Goal: Task Accomplishment & Management: Manage account settings

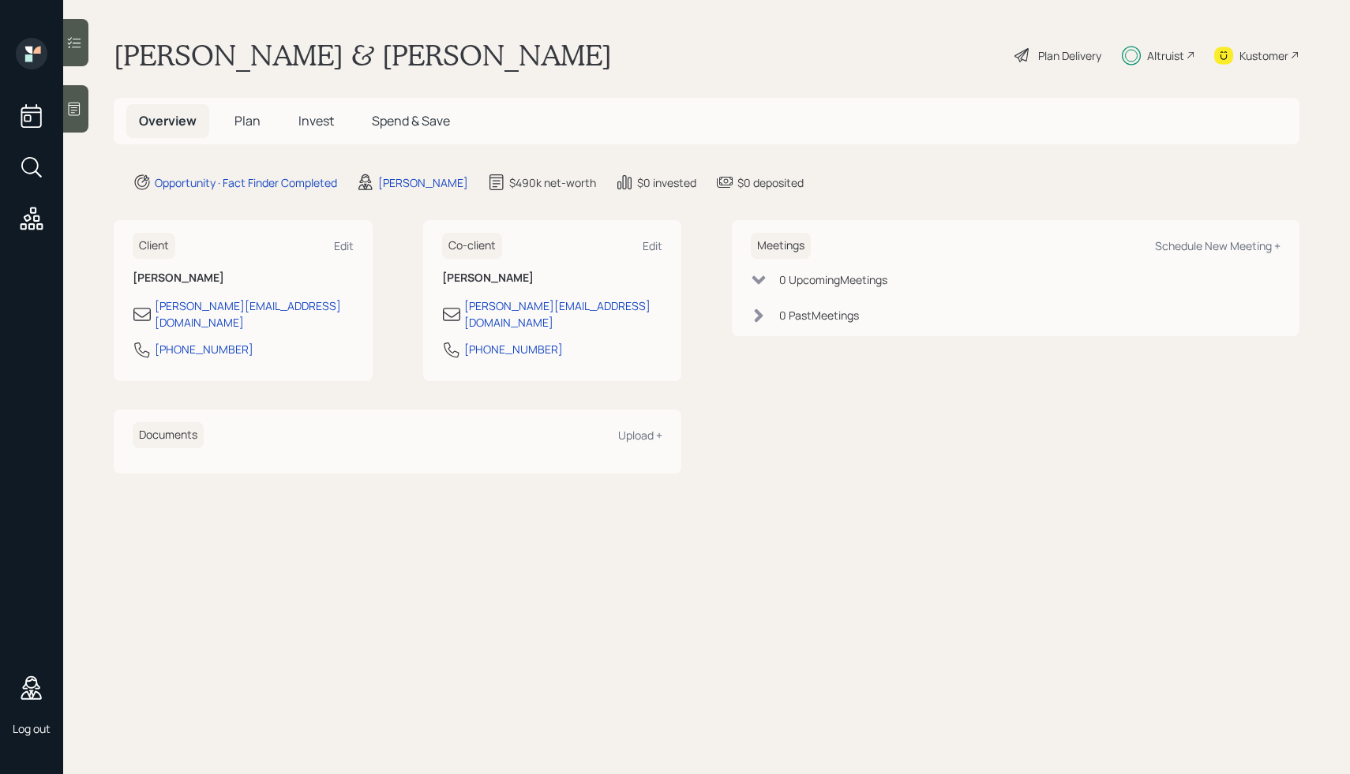
click at [234, 68] on h1 "[PERSON_NAME] & [PERSON_NAME]" at bounding box center [363, 55] width 498 height 35
click at [179, 123] on span "Overview" at bounding box center [168, 120] width 58 height 17
click at [1243, 254] on div "Meetings Schedule New Meeting +" at bounding box center [1016, 246] width 530 height 26
click at [1220, 244] on div "Schedule New Meeting +" at bounding box center [1218, 245] width 126 height 15
select select "59554aeb-d739-4552-90b9-0d27d70b4bf7"
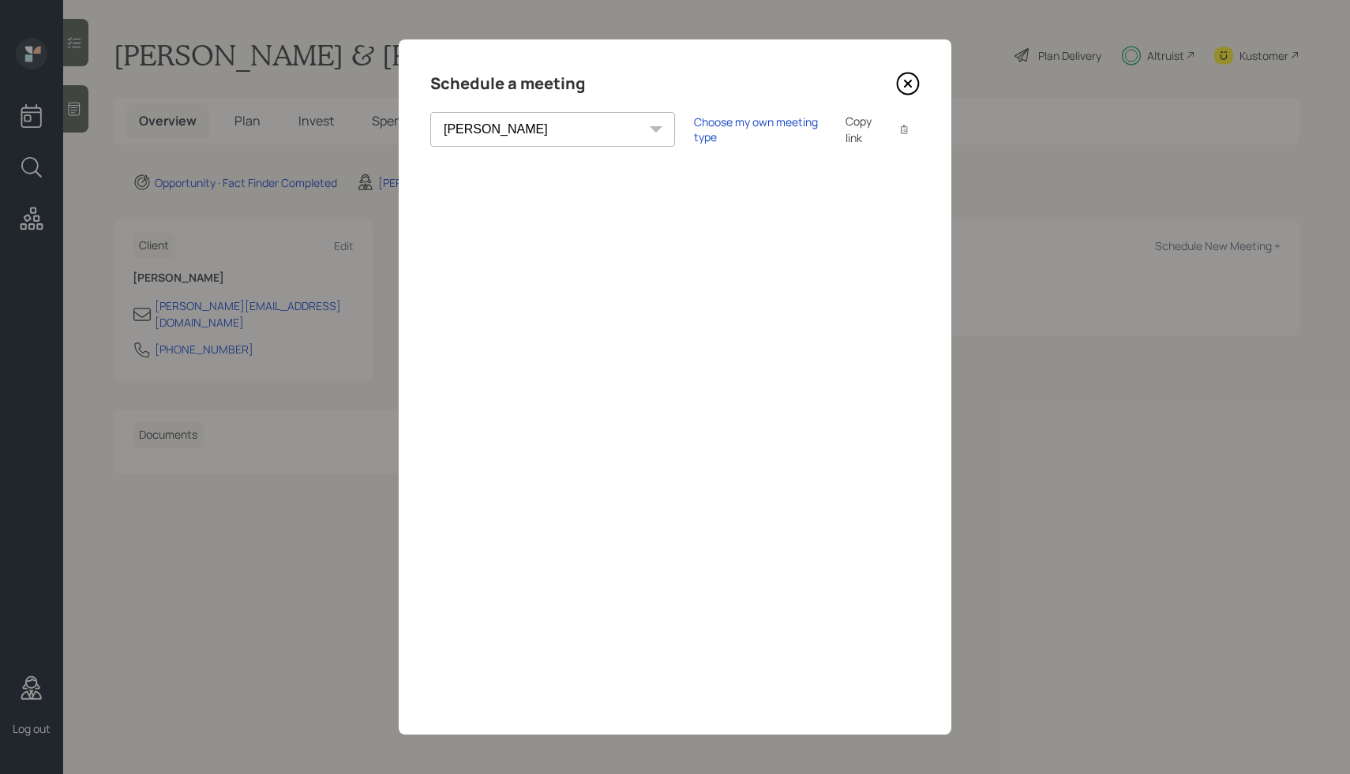
click at [909, 82] on icon at bounding box center [908, 84] width 6 height 6
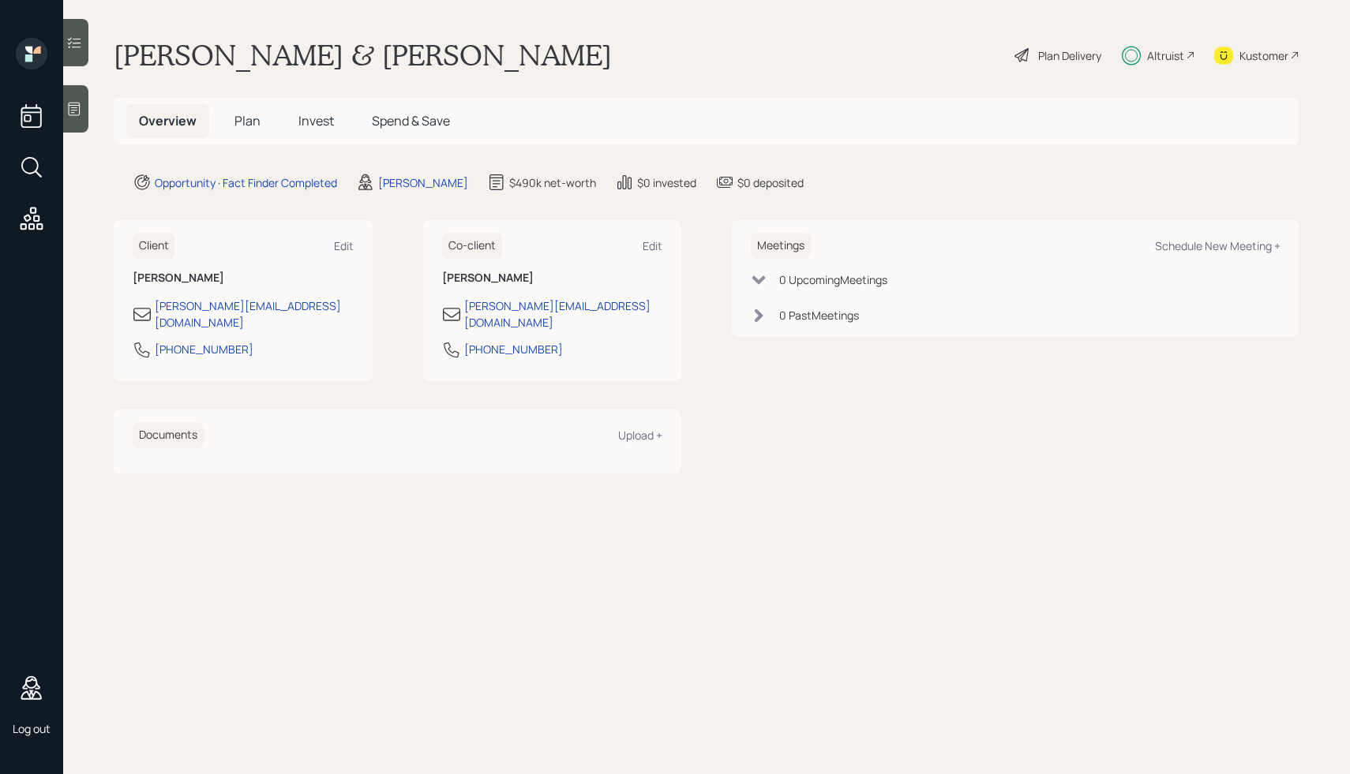
click at [249, 122] on span "Plan" at bounding box center [247, 120] width 26 height 17
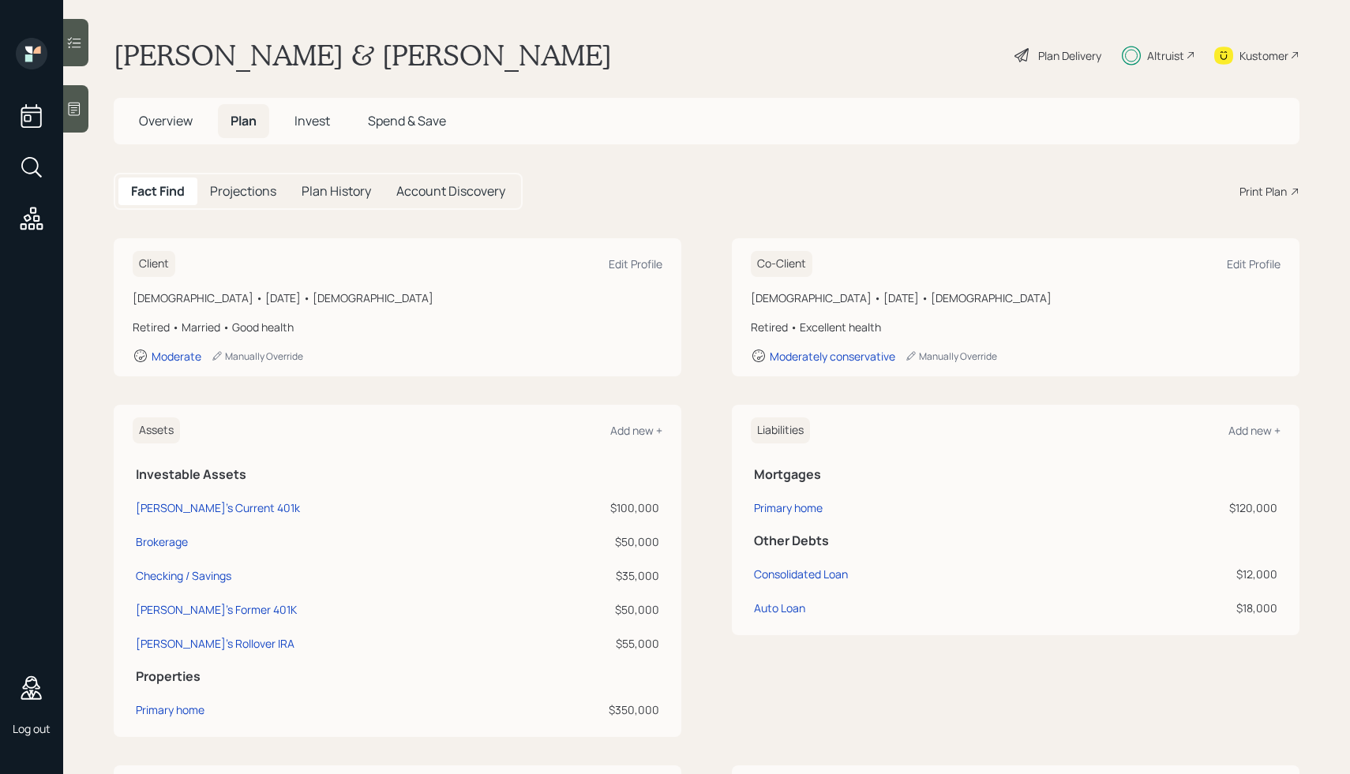
click at [254, 190] on h5 "Projections" at bounding box center [243, 191] width 66 height 15
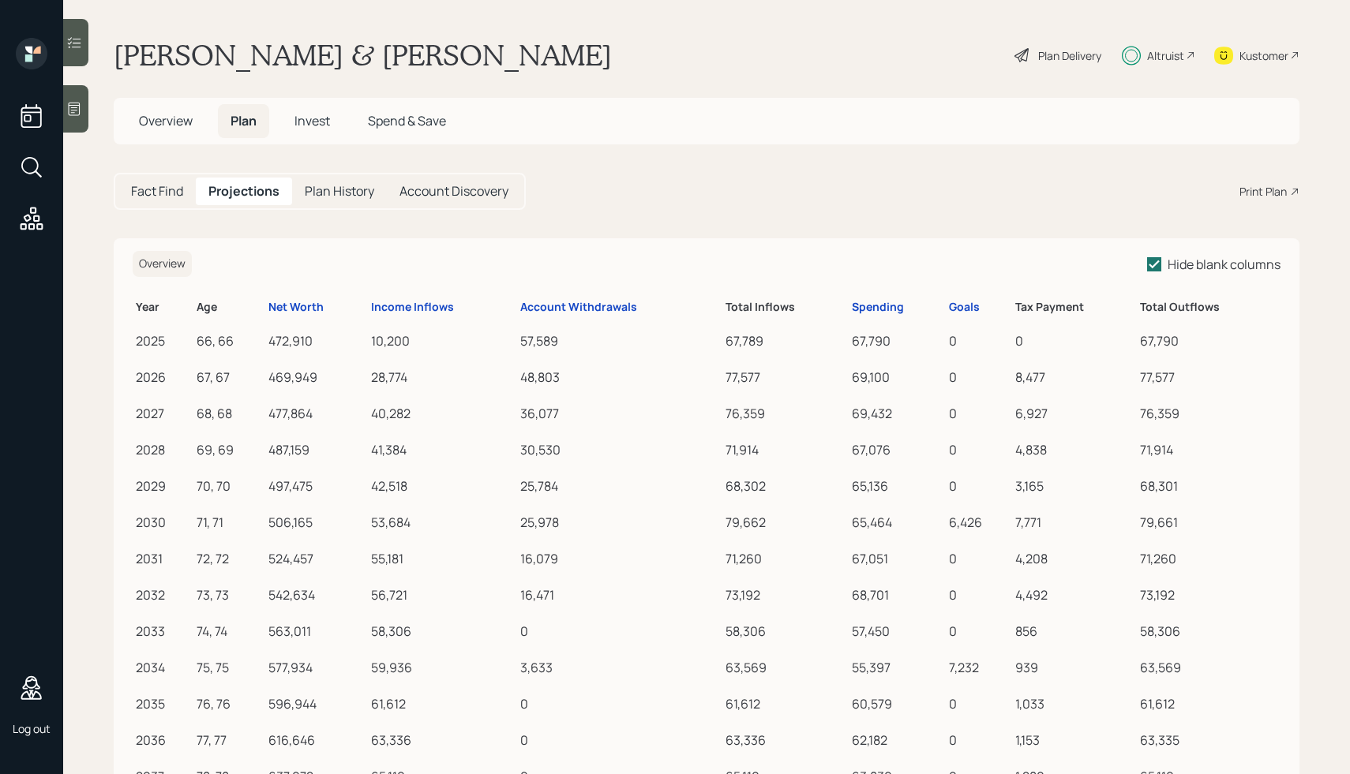
click at [343, 187] on h5 "Plan History" at bounding box center [339, 191] width 69 height 15
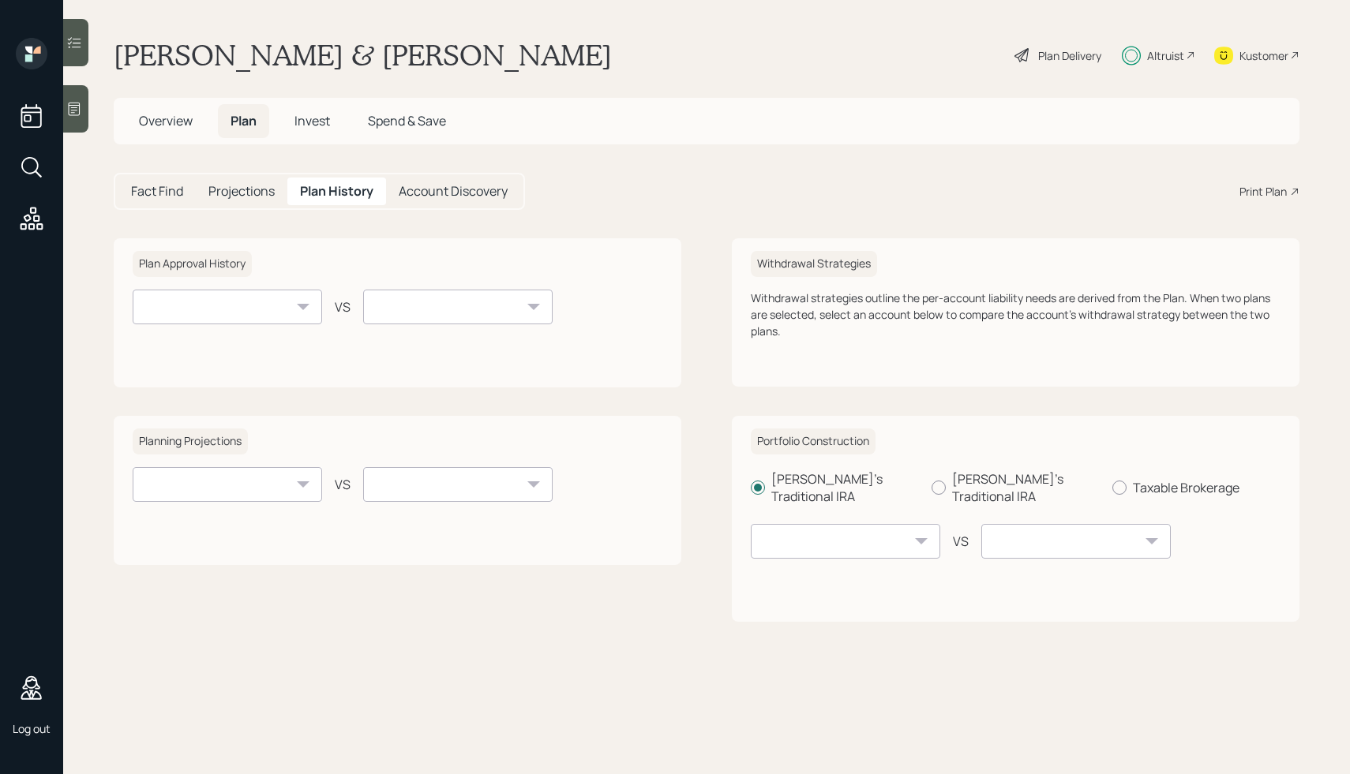
click at [298, 123] on span "Invest" at bounding box center [312, 120] width 36 height 17
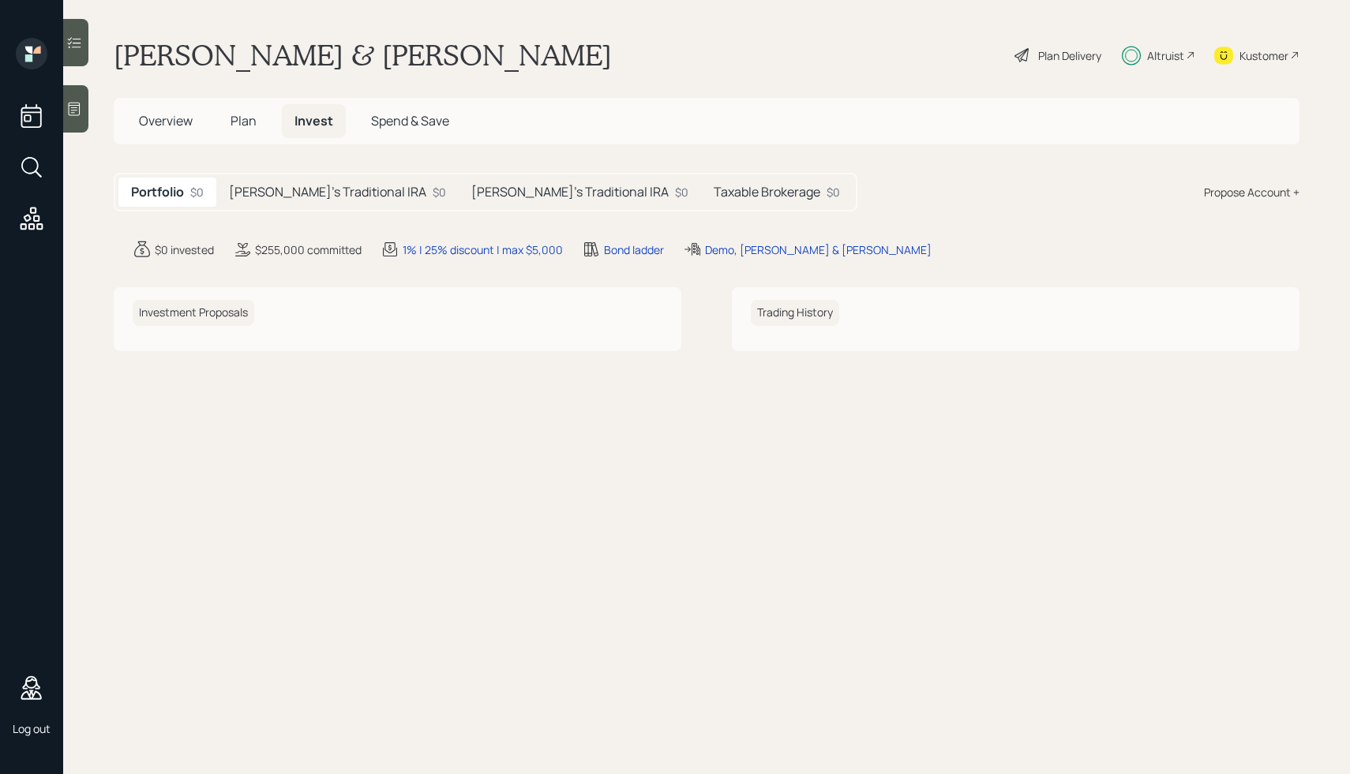
click at [312, 188] on h5 "[PERSON_NAME]'s Traditional IRA" at bounding box center [327, 192] width 197 height 15
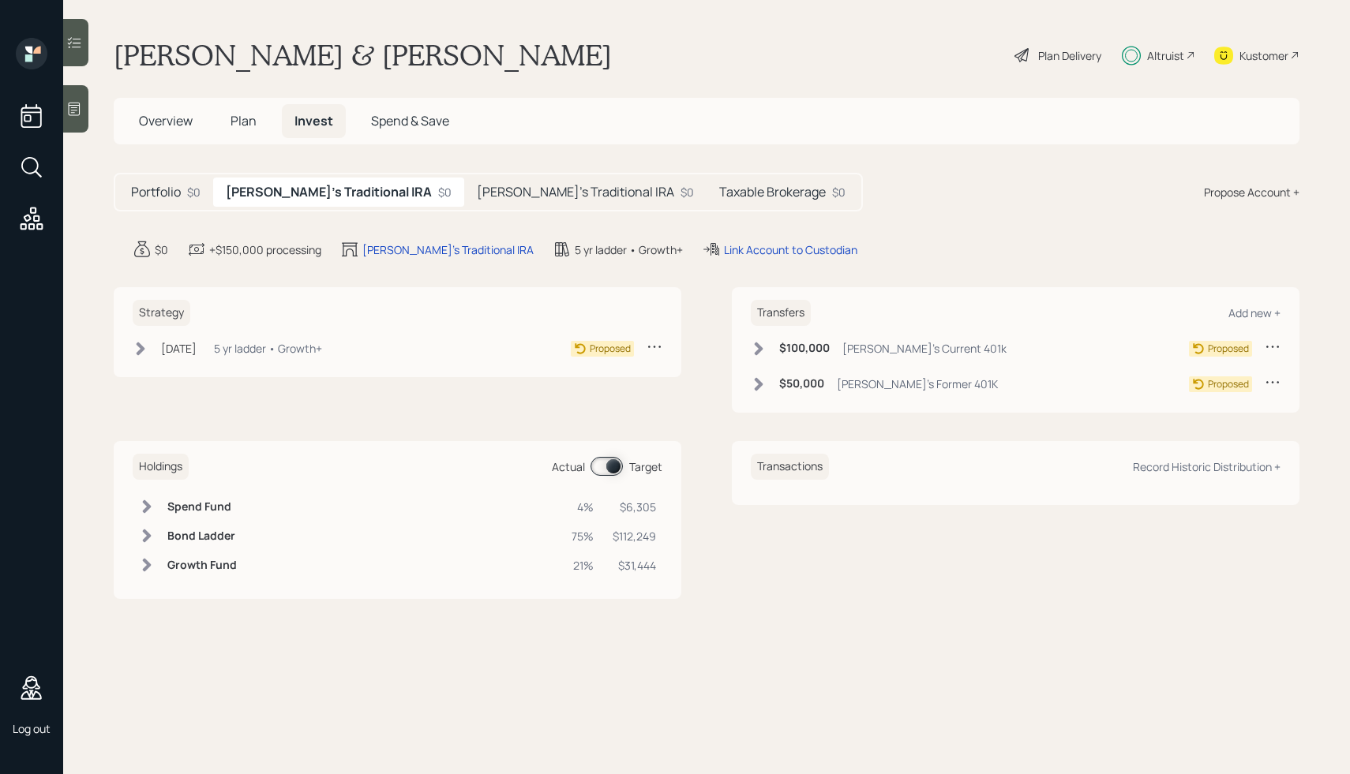
click at [152, 499] on icon at bounding box center [147, 507] width 16 height 16
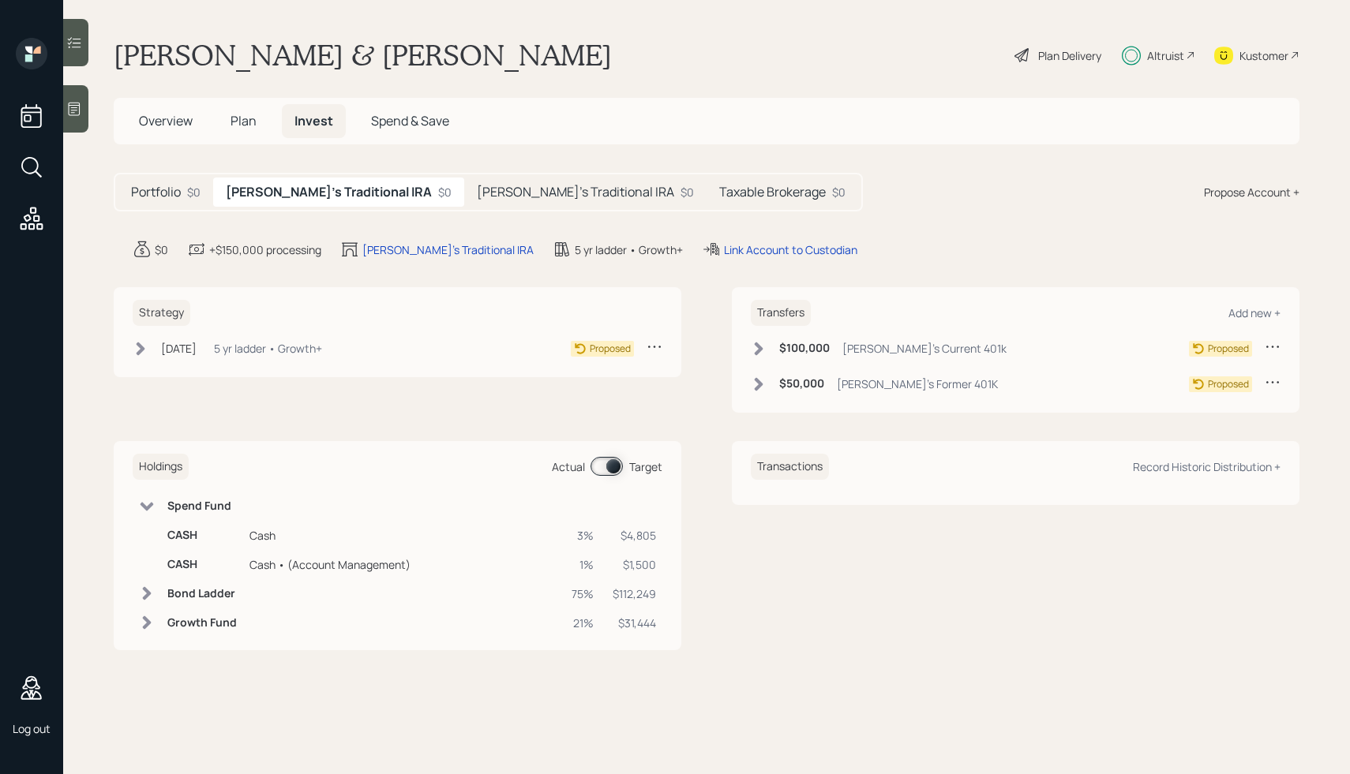
click at [141, 586] on icon at bounding box center [147, 594] width 16 height 16
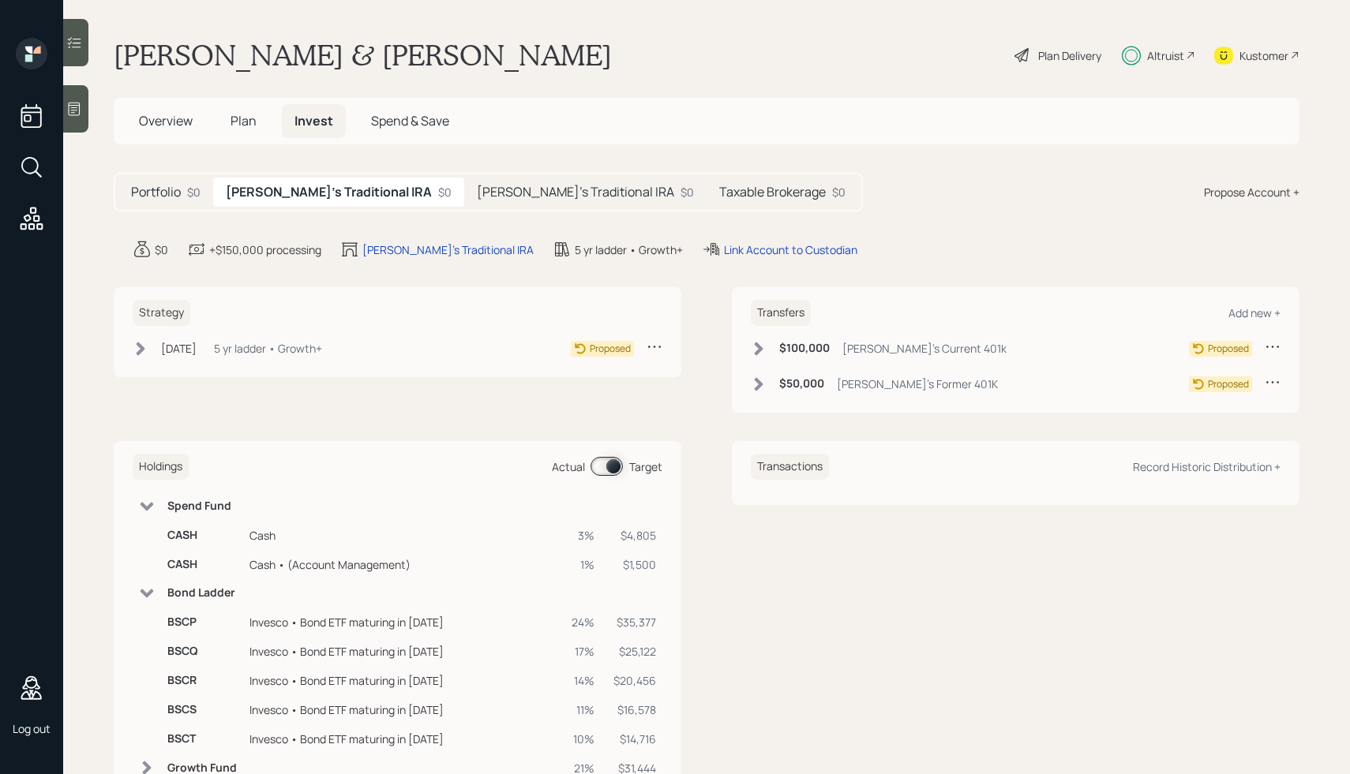
click at [397, 117] on span "Spend & Save" at bounding box center [410, 120] width 78 height 17
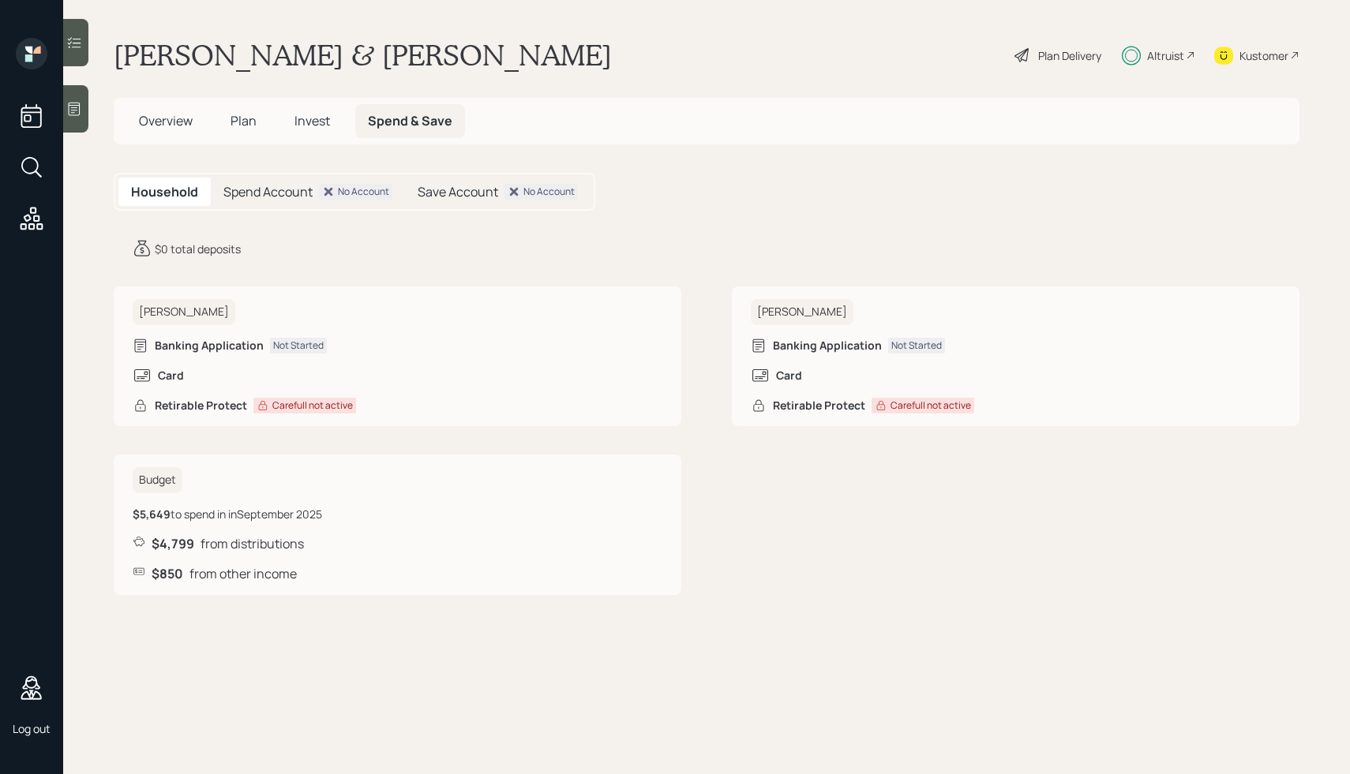
click at [180, 126] on span "Overview" at bounding box center [166, 120] width 54 height 17
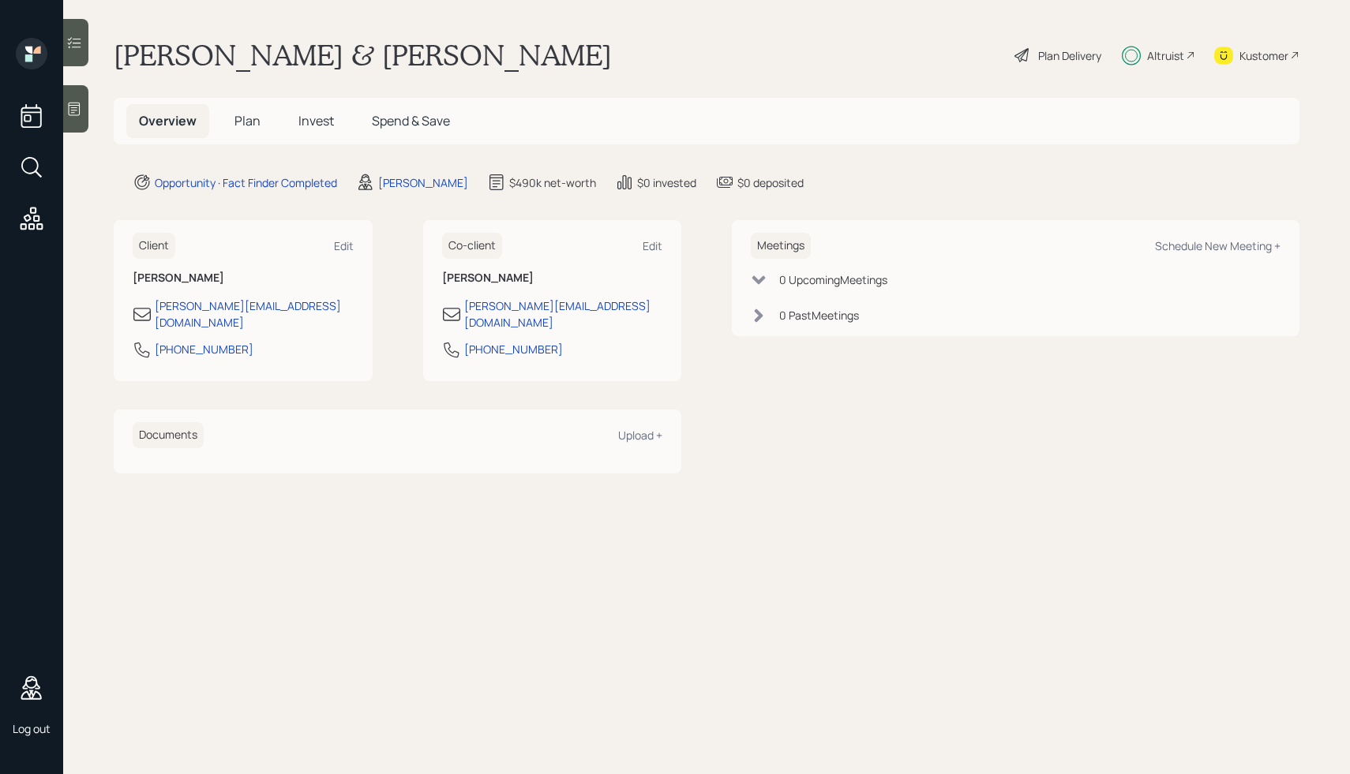
click at [1004, 78] on main "Mike & Karen Demo Plan Delivery Altruist Kustomer Overview Plan Invest Spend & …" at bounding box center [706, 387] width 1287 height 774
click at [915, 69] on div "Mike & Karen Demo Plan Delivery Altruist Kustomer" at bounding box center [707, 55] width 1186 height 35
click at [1067, 52] on div "Plan Delivery" at bounding box center [1069, 55] width 63 height 17
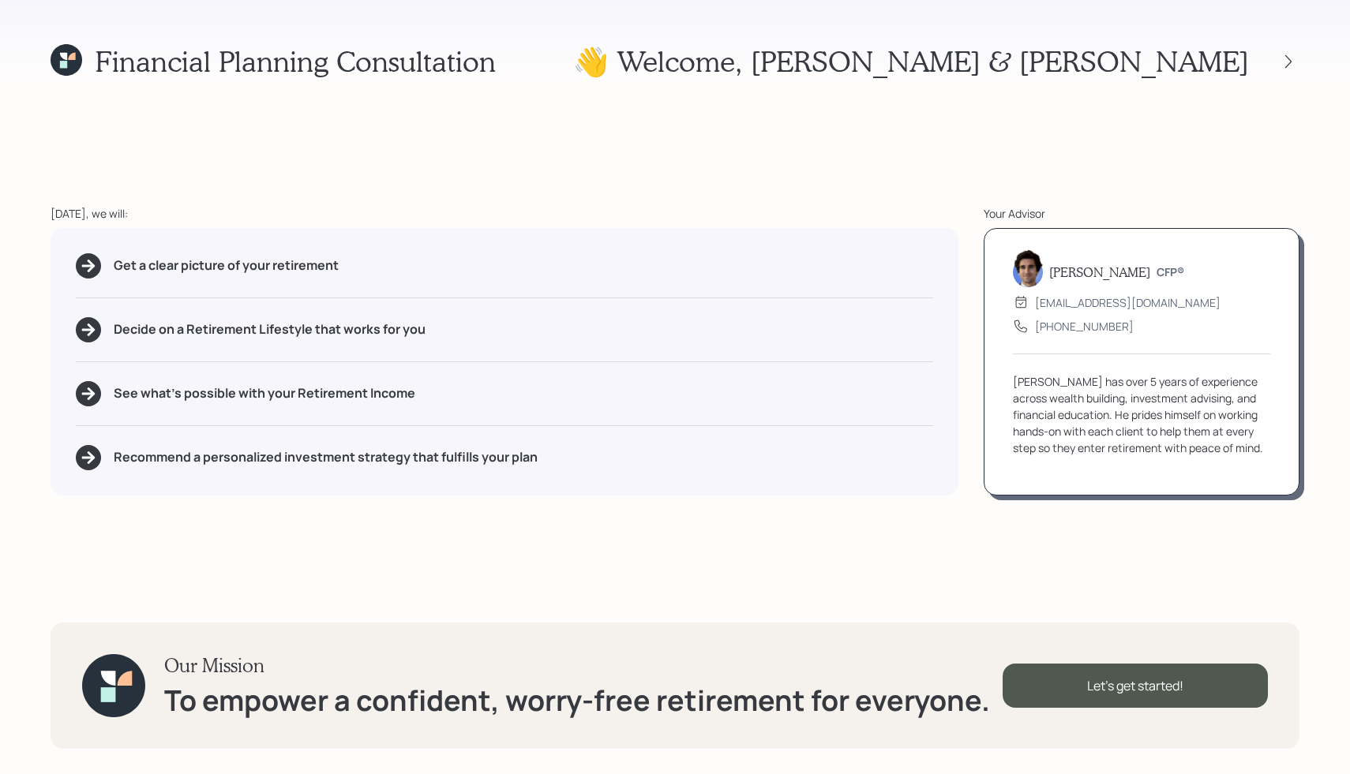
click at [573, 133] on div "Financial Planning Consultation 👋 Welcome , Mike & Karen Today, we will: Get a …" at bounding box center [675, 387] width 1350 height 774
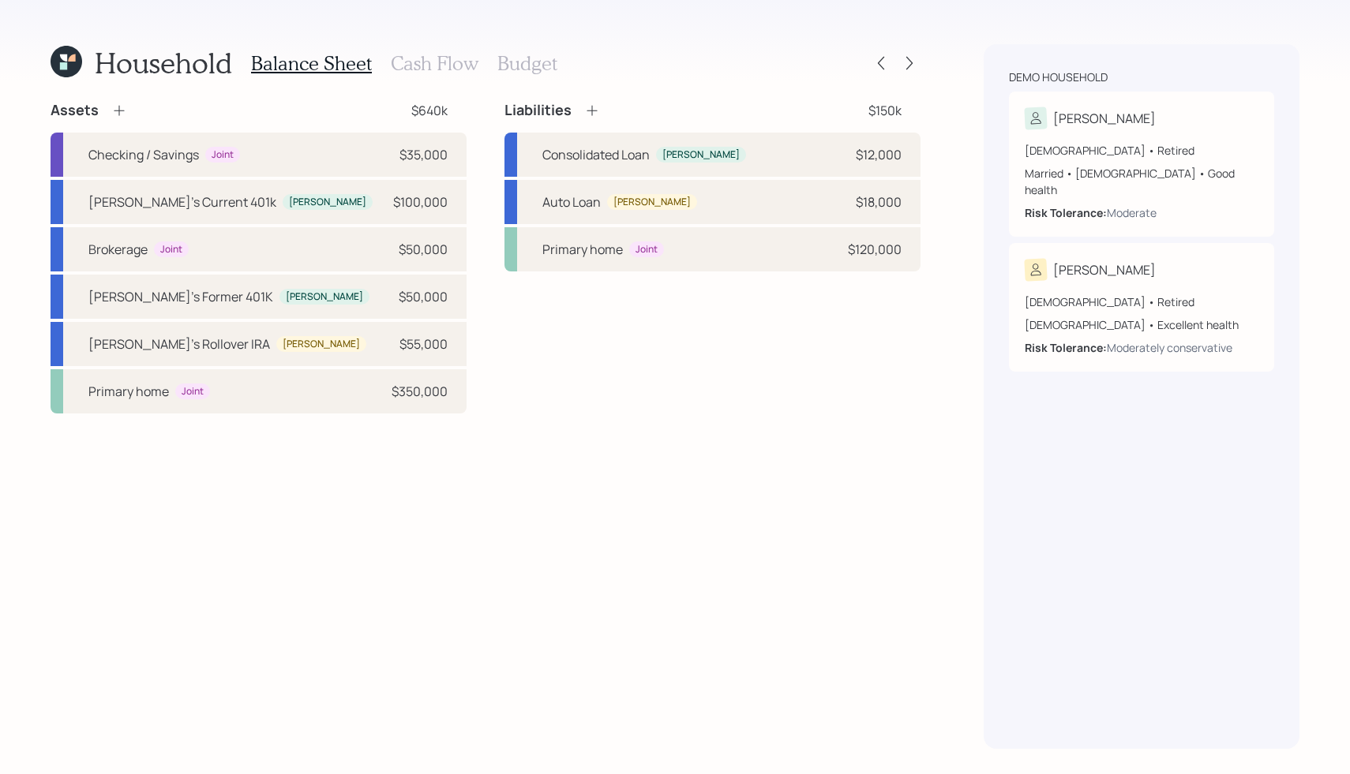
click at [118, 107] on icon at bounding box center [119, 111] width 10 height 10
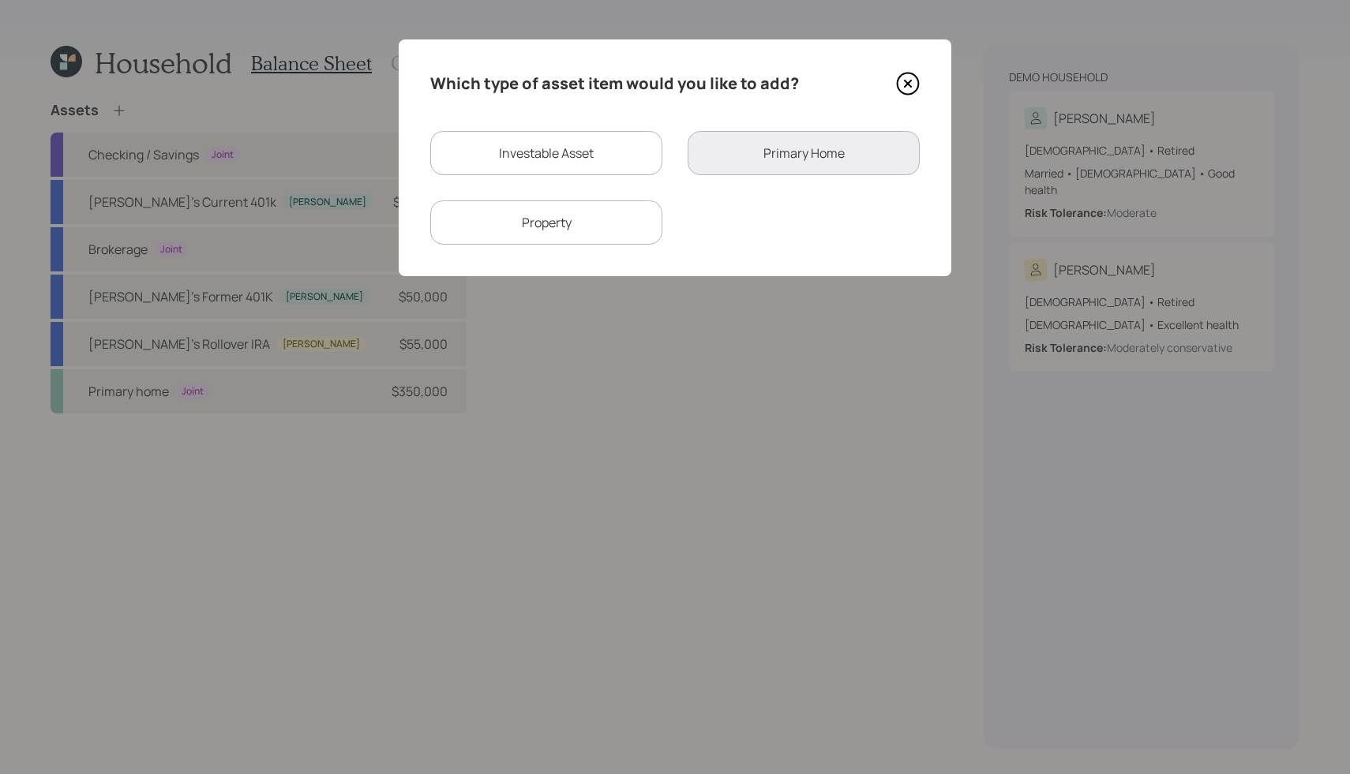
click at [565, 156] on div "Investable Asset" at bounding box center [546, 153] width 232 height 44
select select "taxable"
select select "balanced"
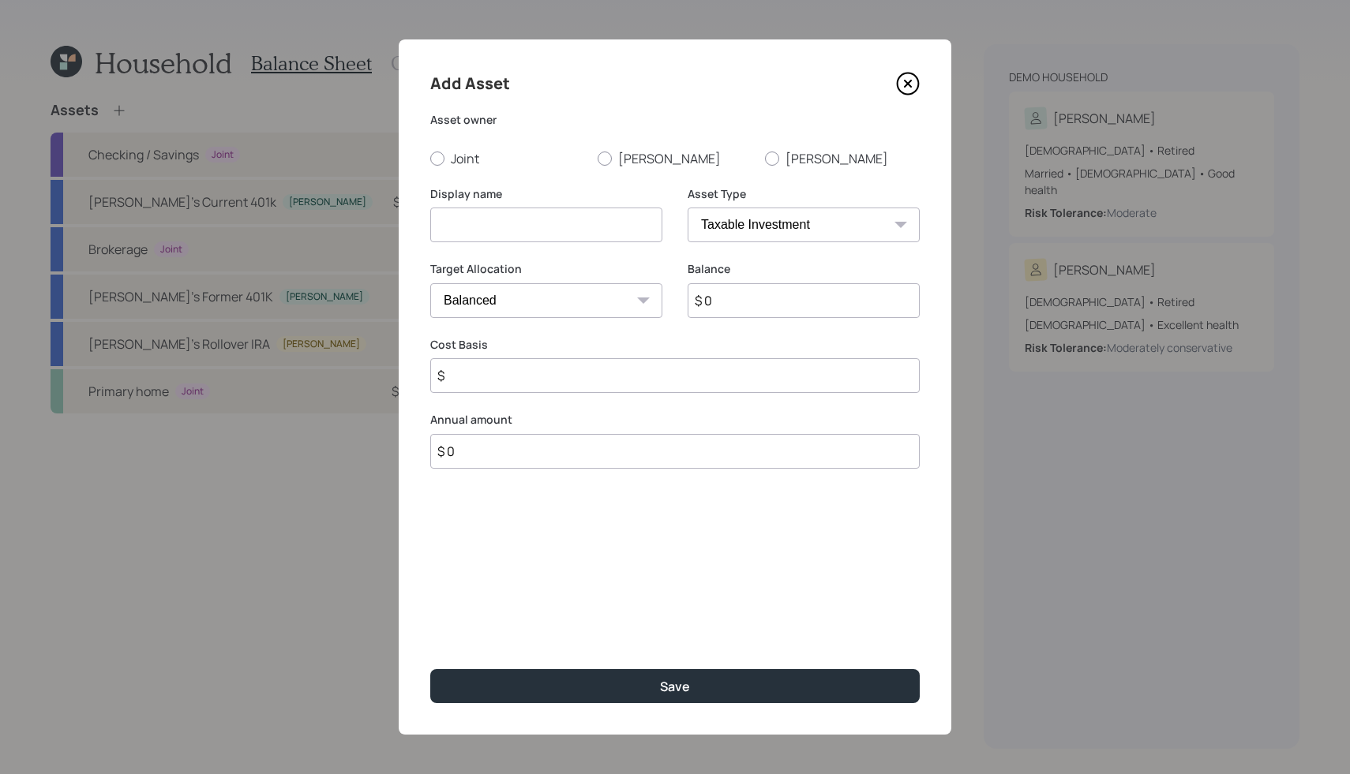
click at [909, 87] on icon at bounding box center [908, 84] width 24 height 24
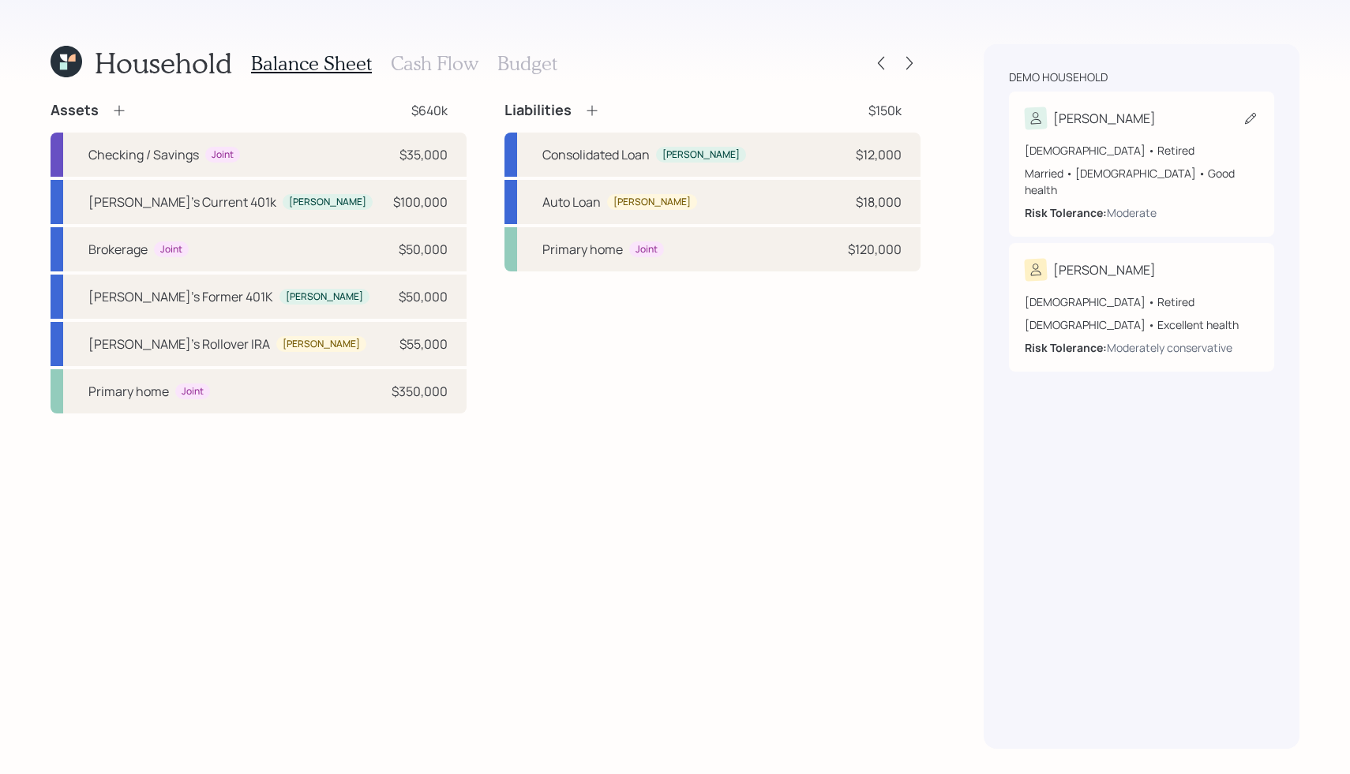
click at [1127, 165] on div "Married • Male • Good health" at bounding box center [1142, 181] width 234 height 33
select select "5"
select select "good"
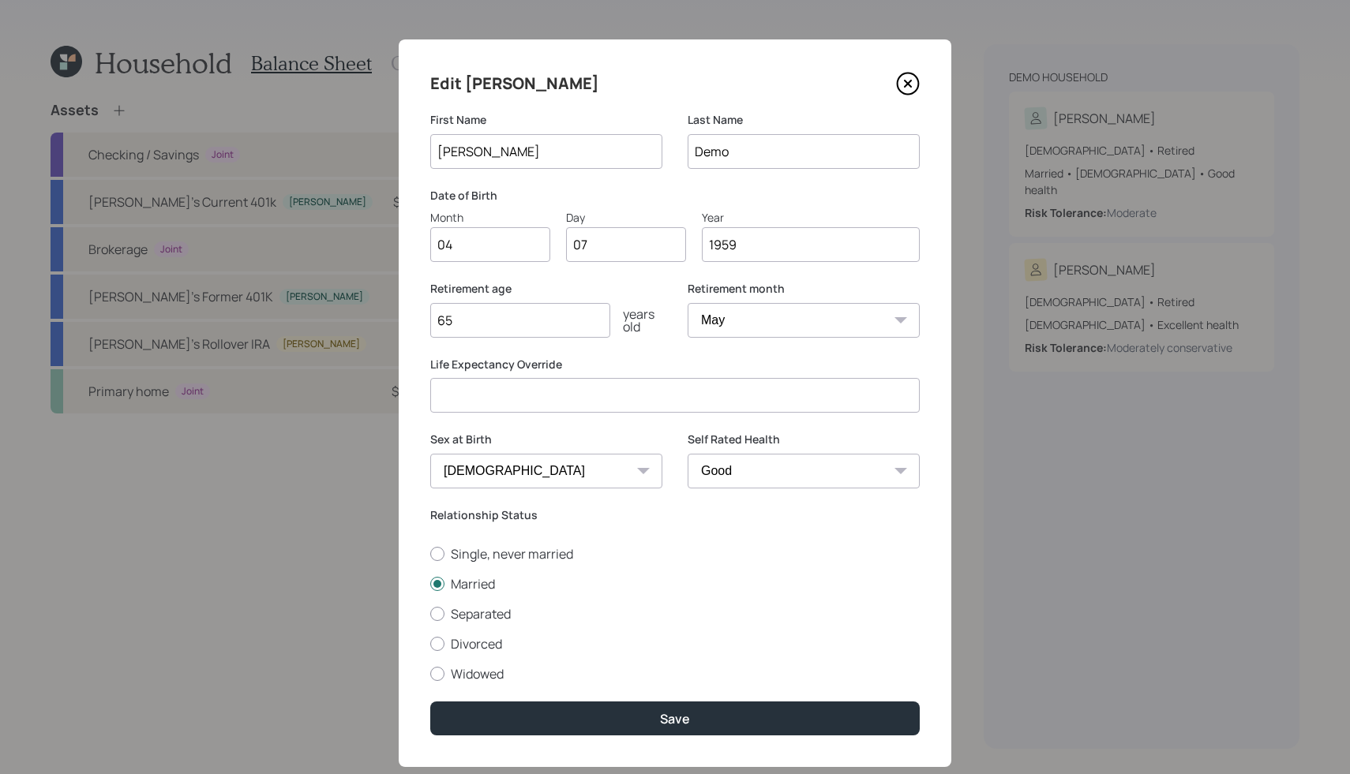
click at [906, 82] on icon at bounding box center [908, 84] width 6 height 6
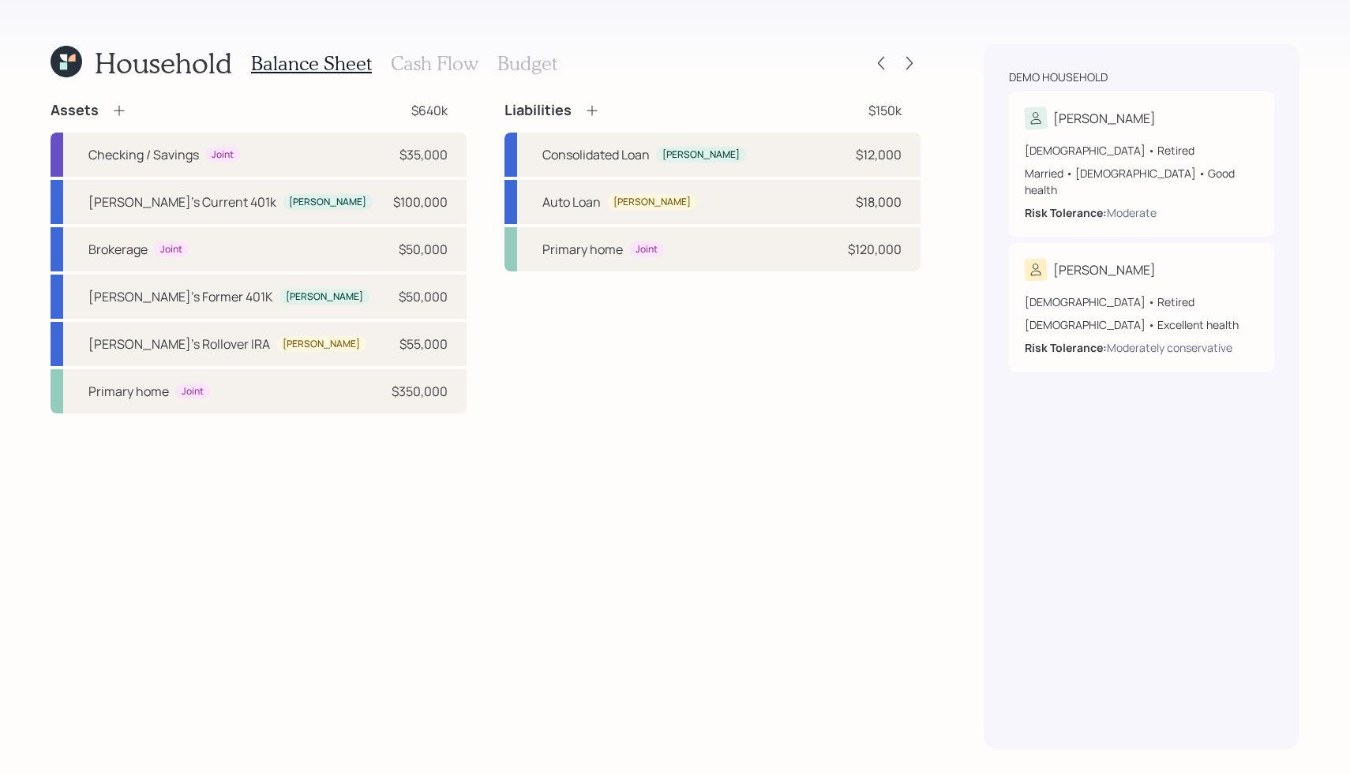
click at [416, 66] on h3 "Cash Flow" at bounding box center [435, 63] width 88 height 23
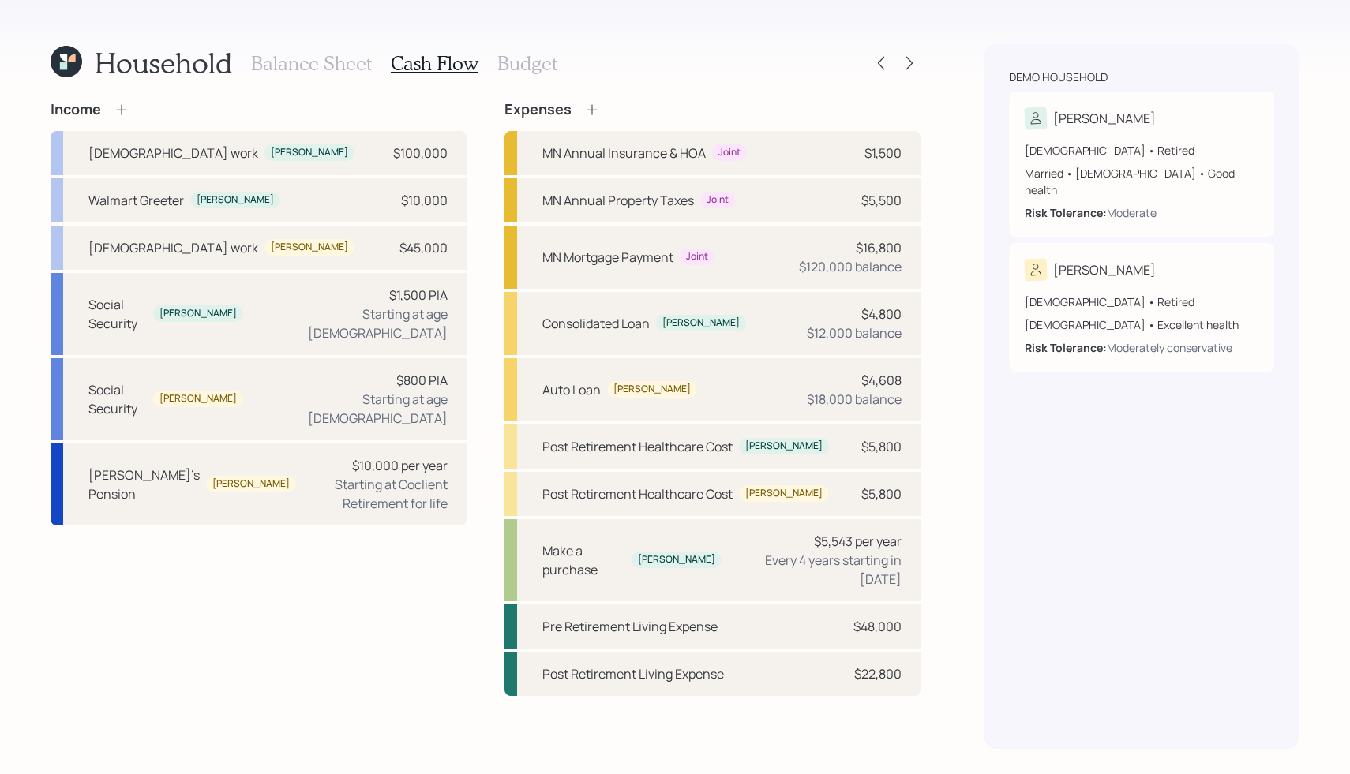
click at [520, 59] on h3 "Budget" at bounding box center [527, 63] width 60 height 23
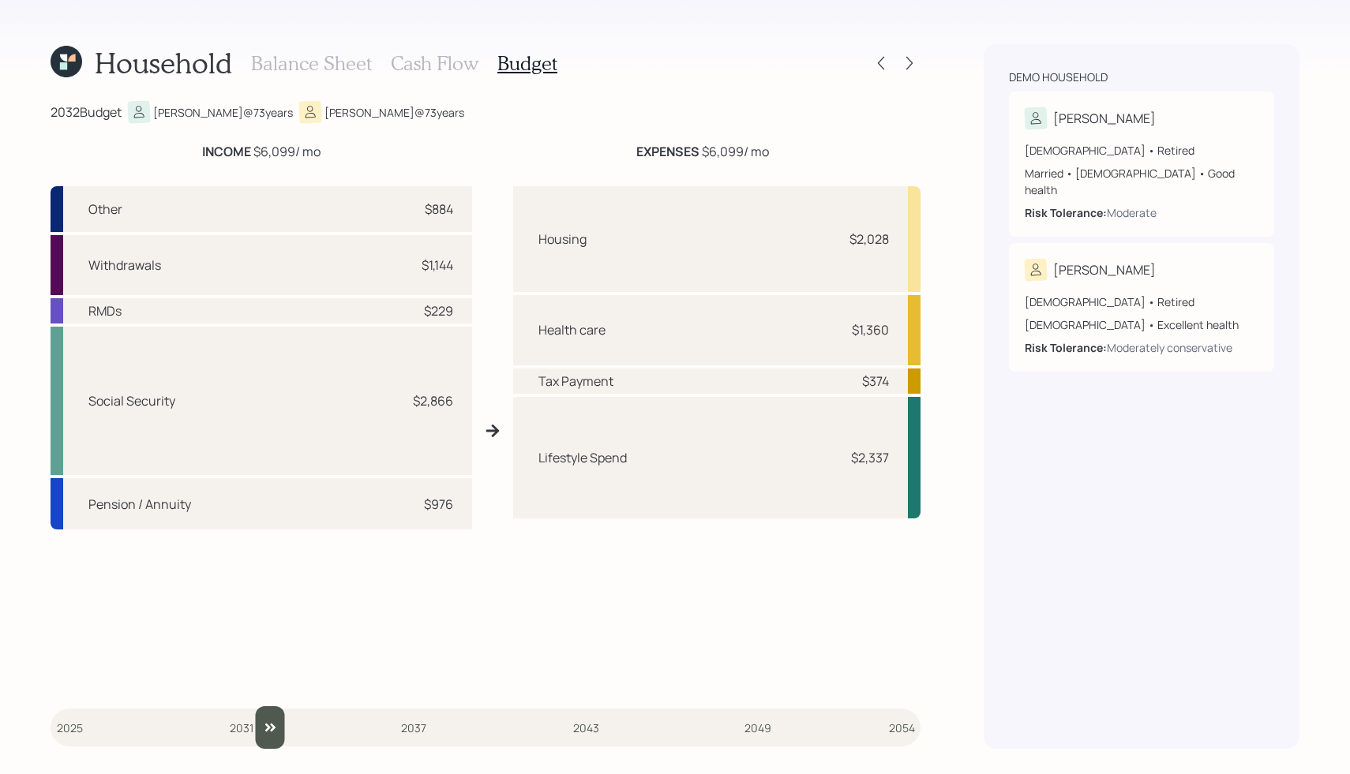
drag, startPoint x: 71, startPoint y: 727, endPoint x: 260, endPoint y: 699, distance: 190.8
type input "2032"
click at [260, 707] on input "slider" at bounding box center [486, 728] width 870 height 43
click at [917, 73] on div at bounding box center [895, 63] width 51 height 22
click at [913, 61] on icon at bounding box center [909, 63] width 16 height 16
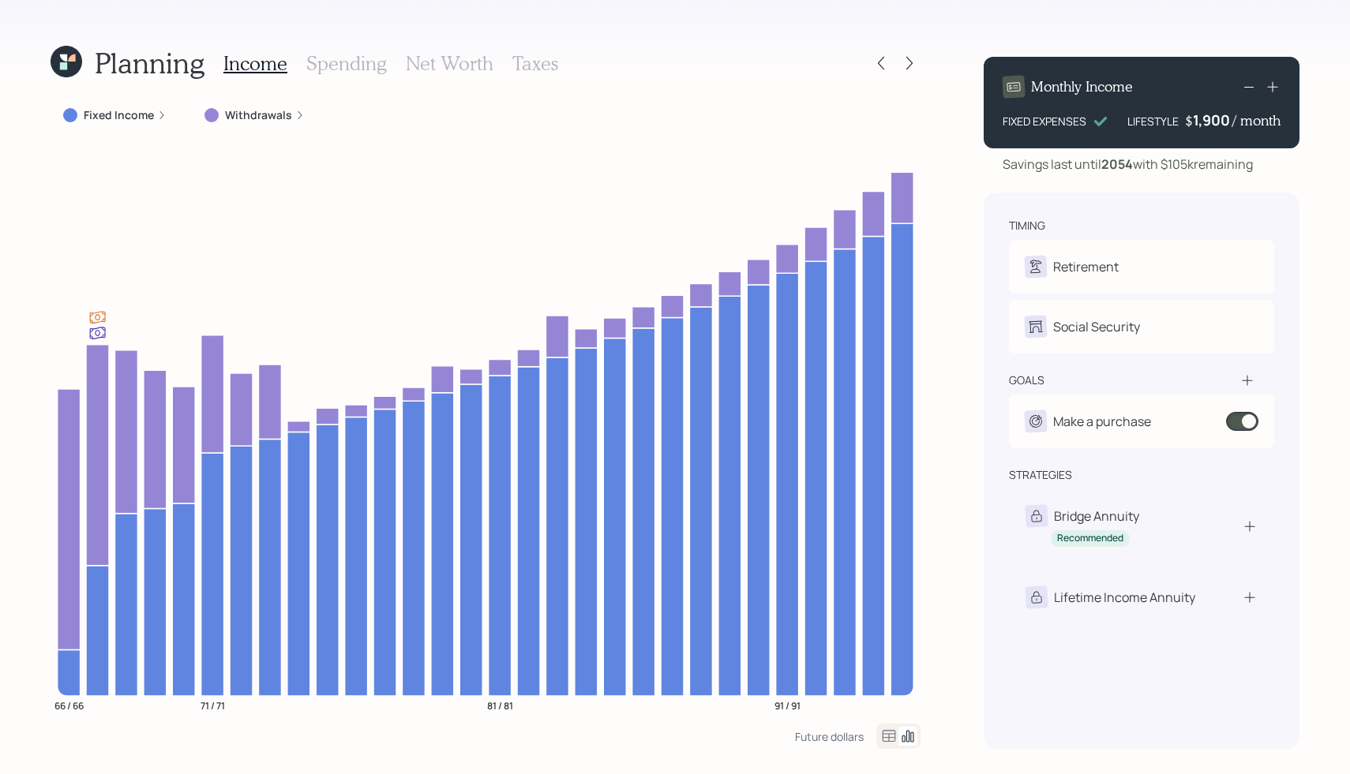
click at [152, 117] on div "Fixed Income" at bounding box center [114, 115] width 103 height 16
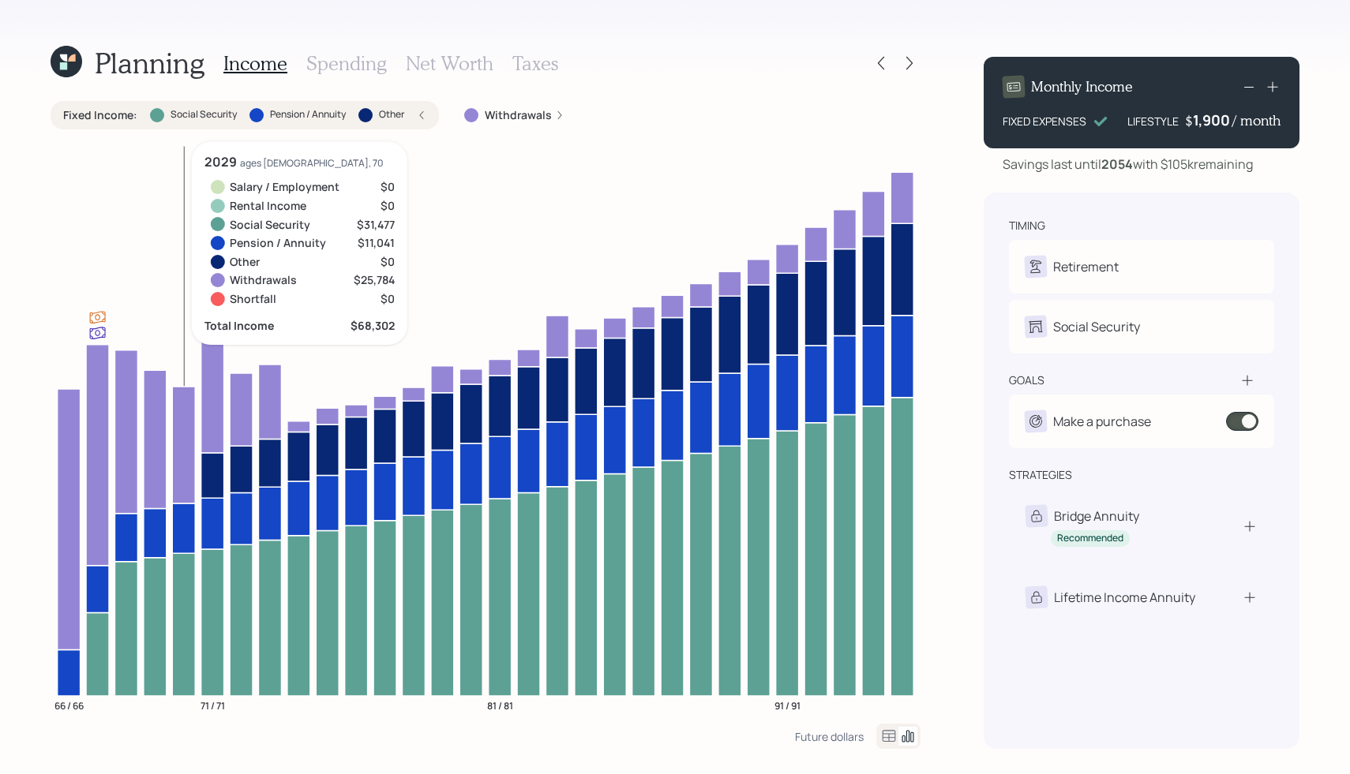
click at [190, 613] on icon at bounding box center [183, 624] width 23 height 143
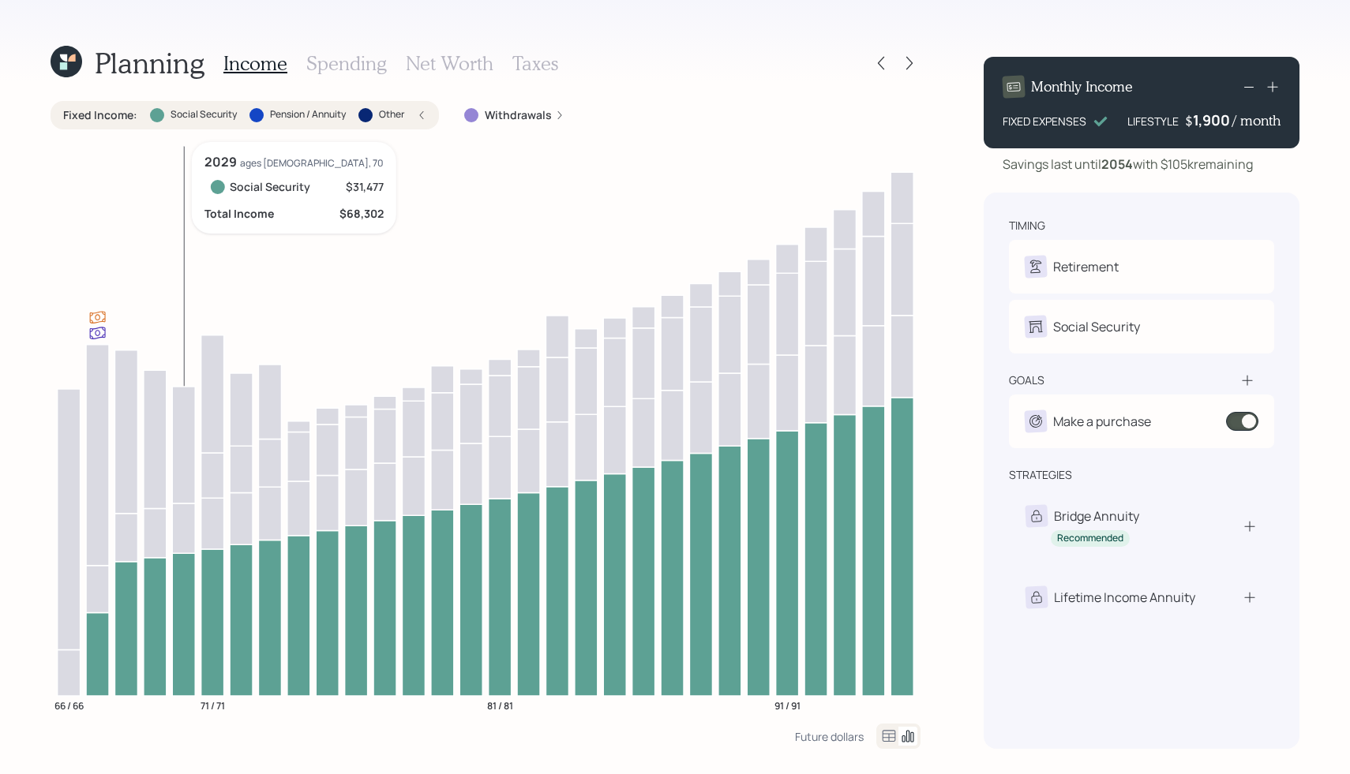
click at [187, 536] on icon at bounding box center [183, 529] width 23 height 50
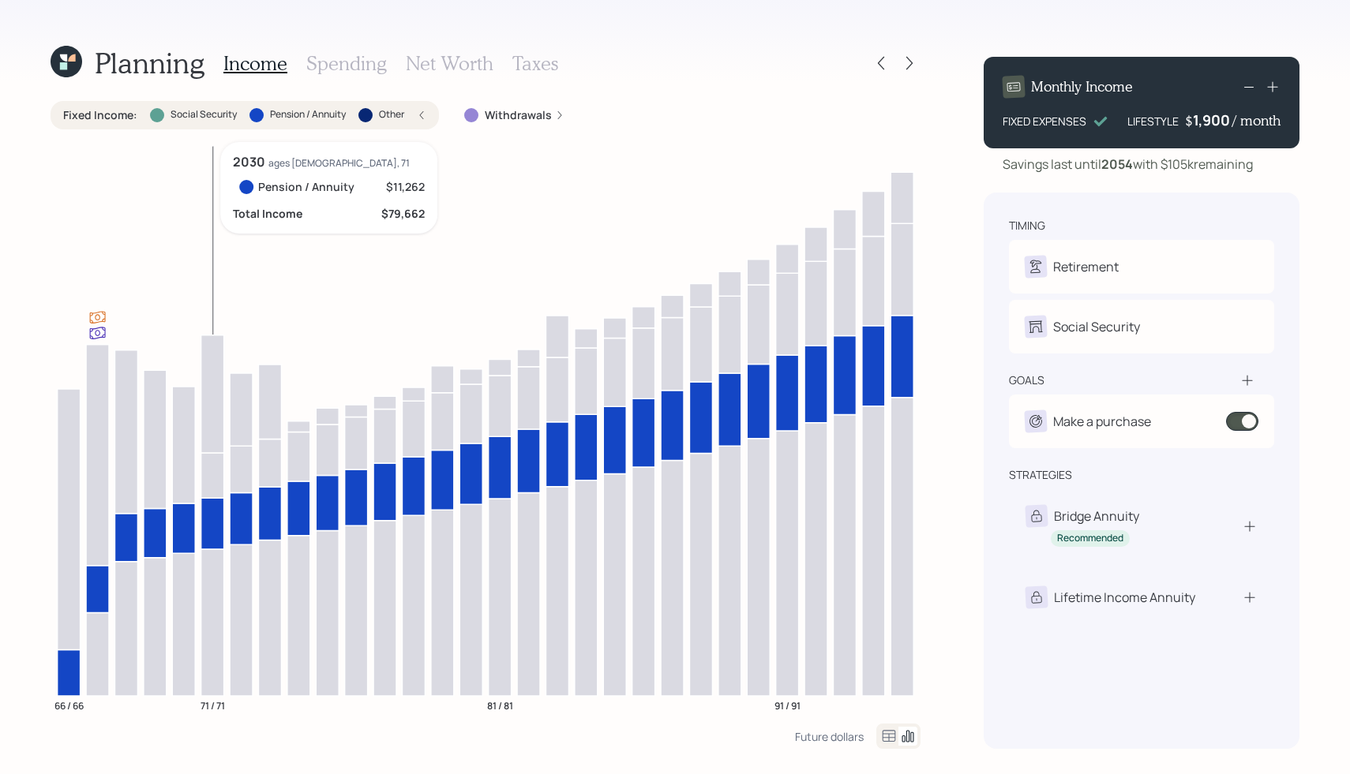
click at [212, 485] on icon at bounding box center [212, 475] width 23 height 45
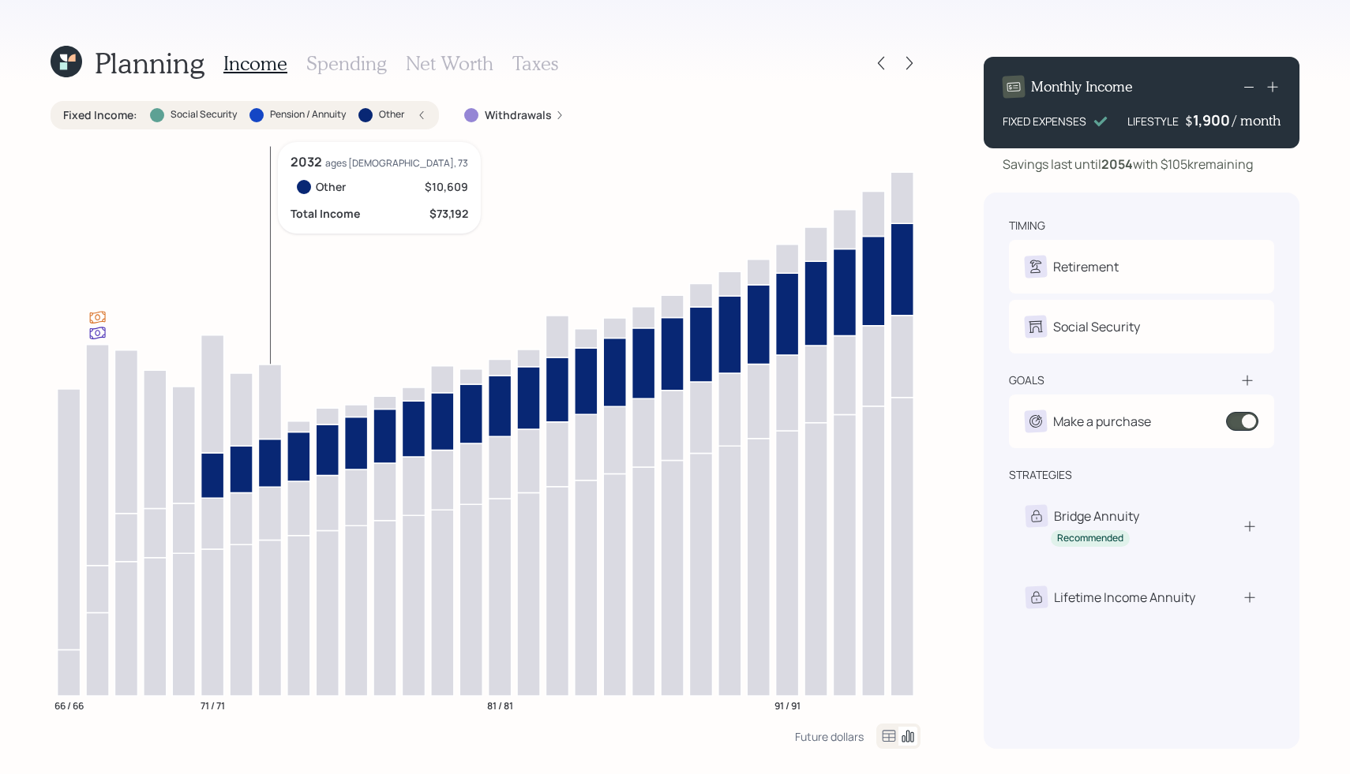
click at [264, 462] on icon at bounding box center [269, 463] width 23 height 48
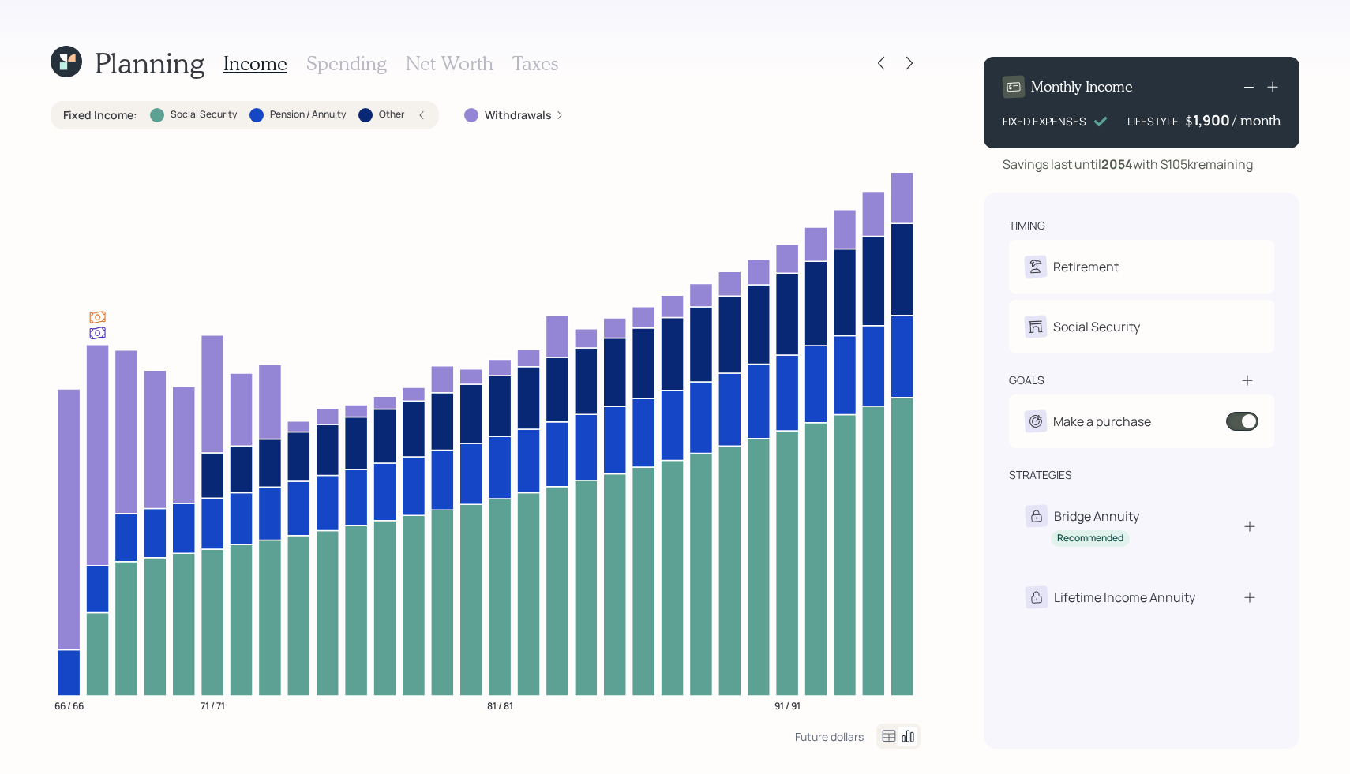
click at [426, 111] on div "Fixed Income : Social Security Pension / Annuity Other" at bounding box center [245, 115] width 388 height 28
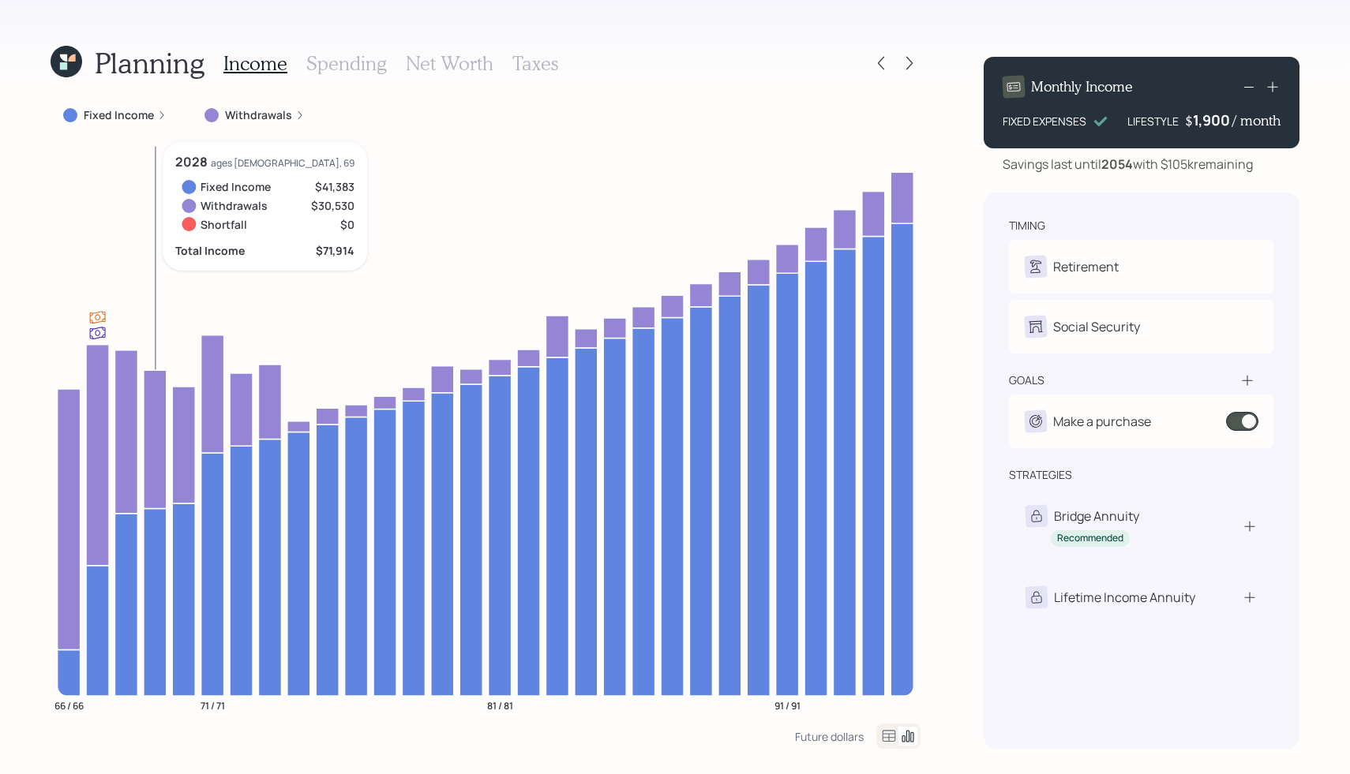
click at [158, 440] on icon at bounding box center [155, 439] width 23 height 138
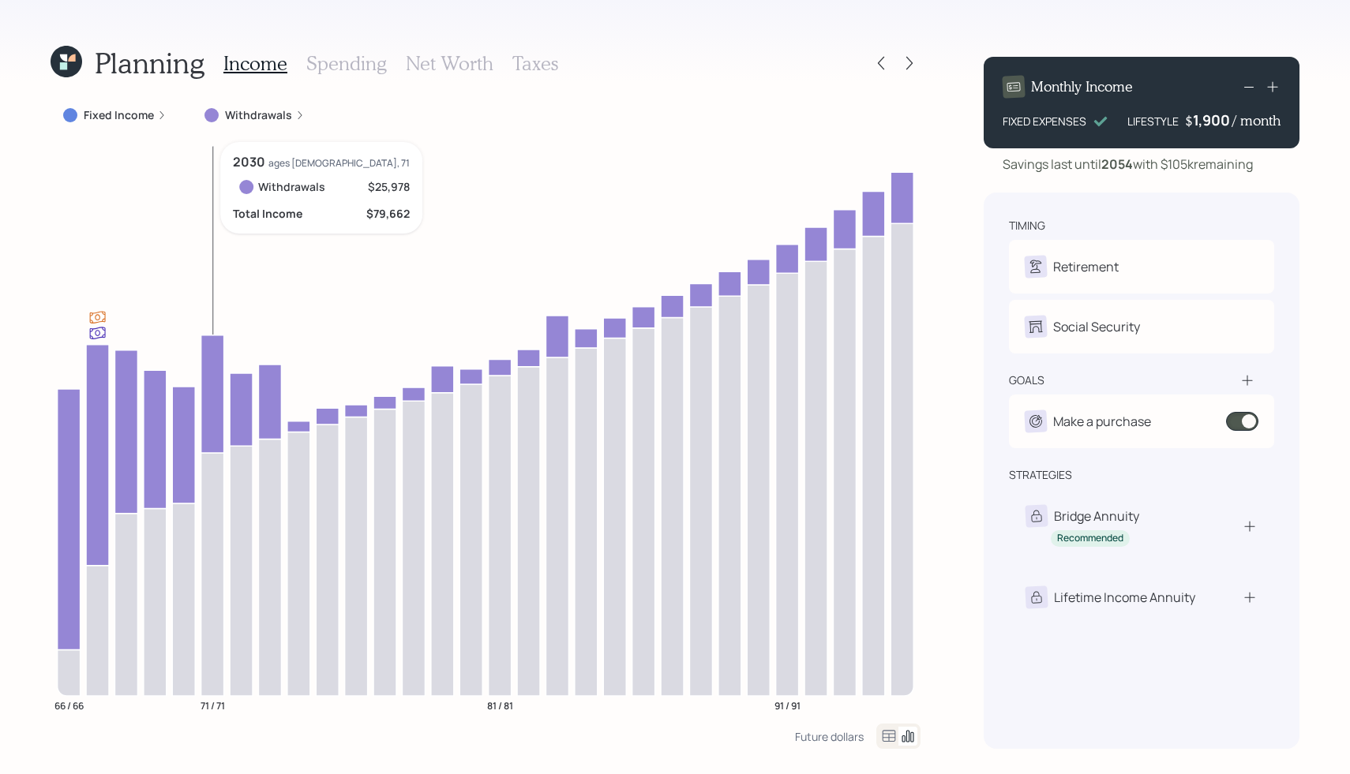
click at [216, 414] on icon at bounding box center [212, 394] width 23 height 118
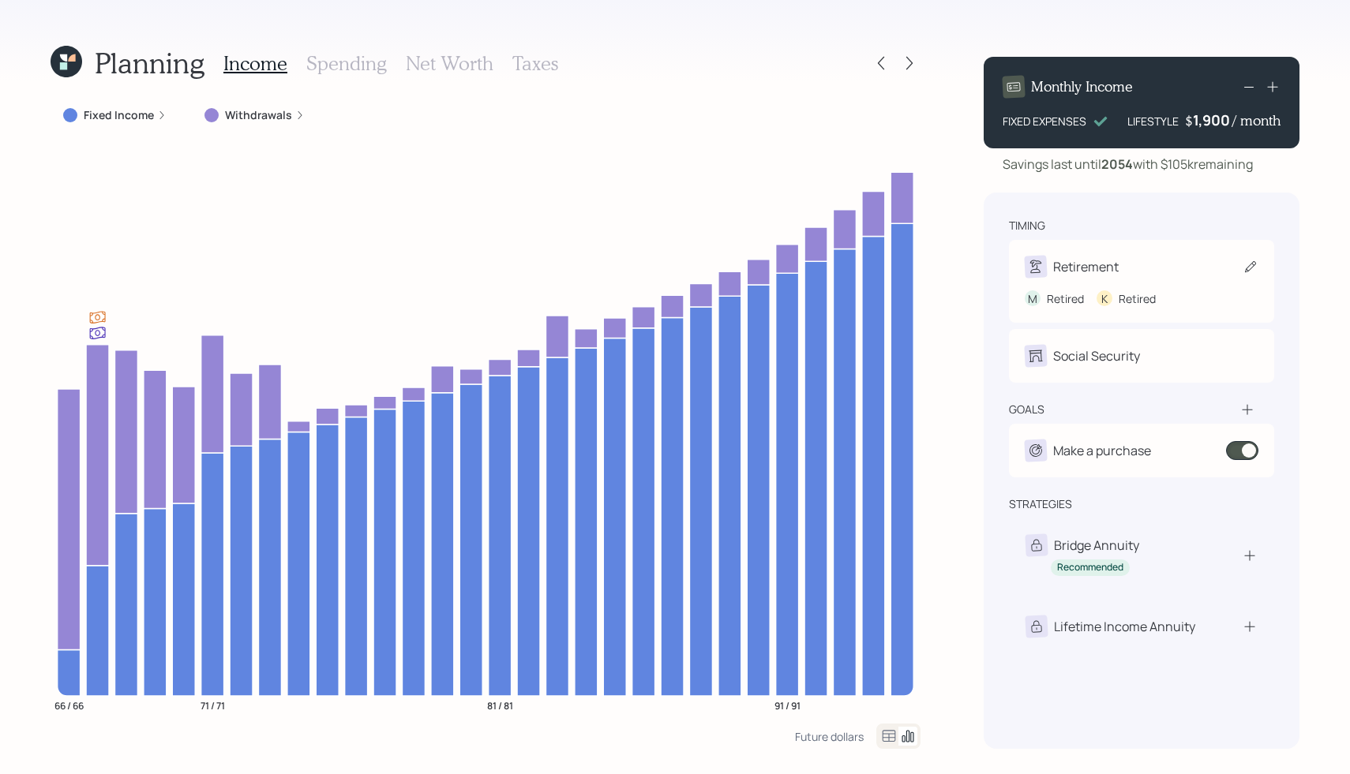
click at [1123, 272] on div "Retirement" at bounding box center [1142, 267] width 234 height 22
select select "5"
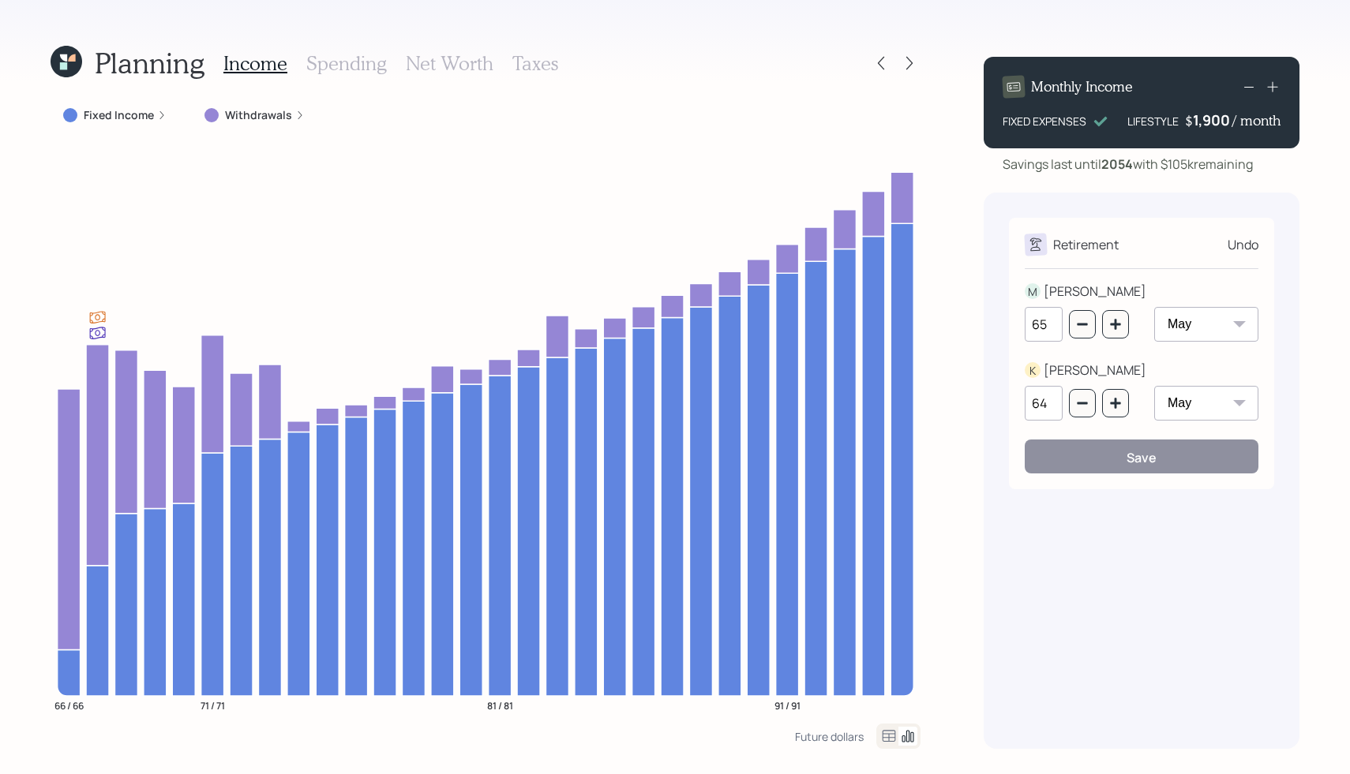
click at [1239, 245] on div "Undo" at bounding box center [1243, 244] width 31 height 19
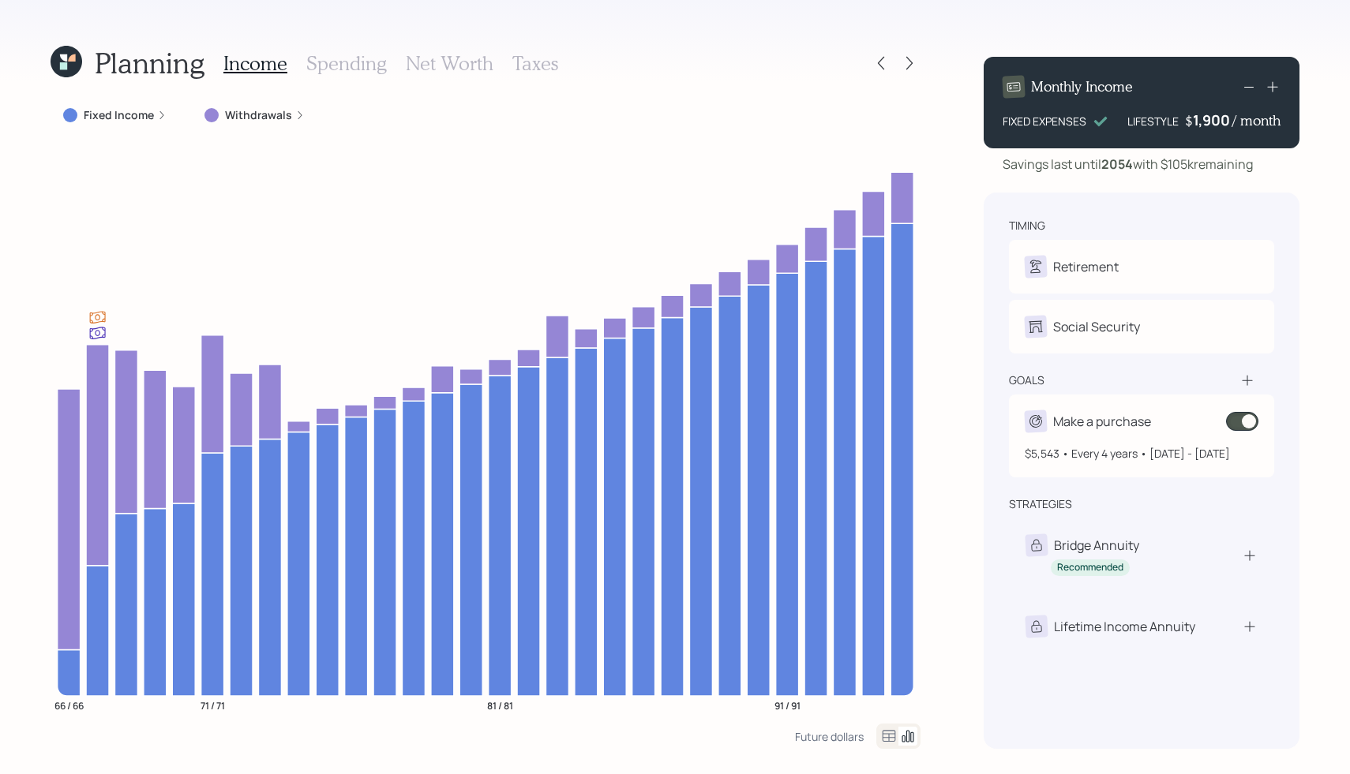
click at [1239, 417] on span at bounding box center [1242, 421] width 32 height 19
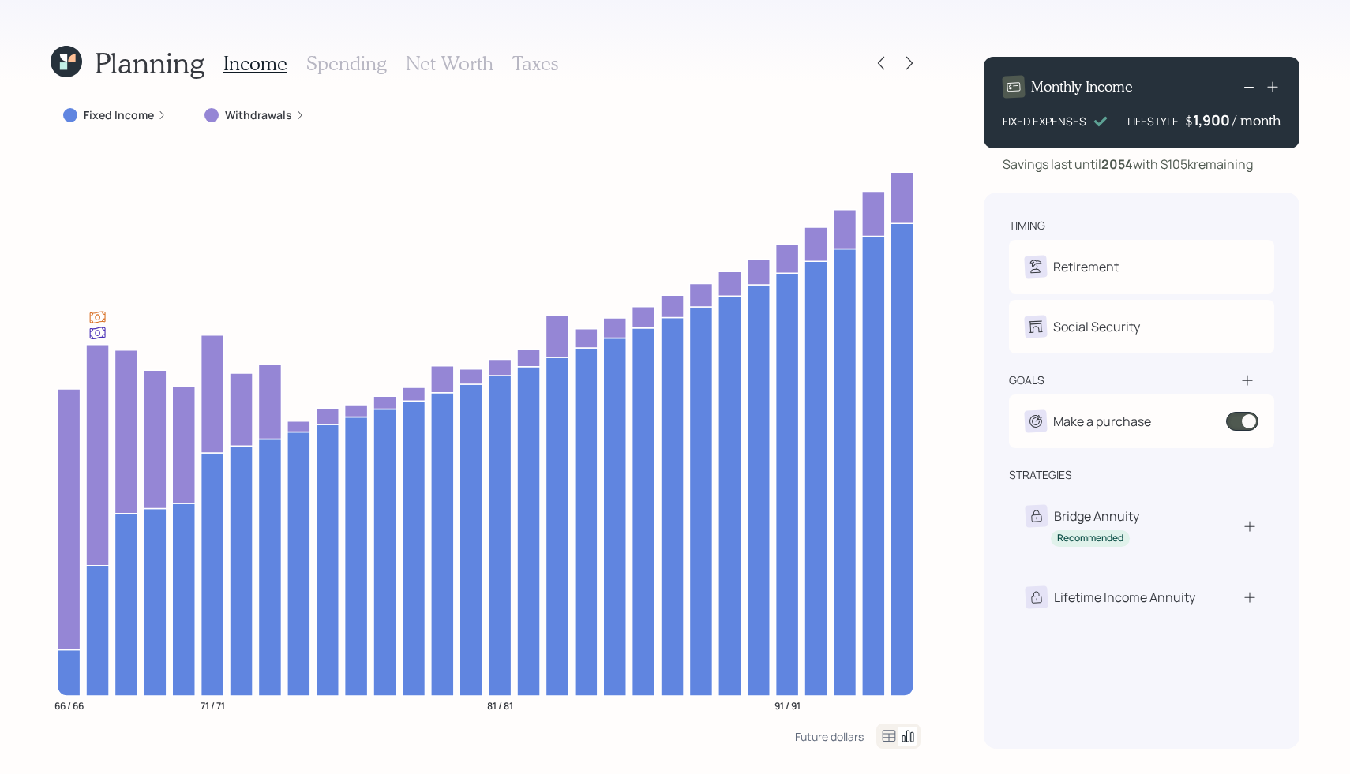
click at [1274, 87] on icon at bounding box center [1273, 87] width 16 height 16
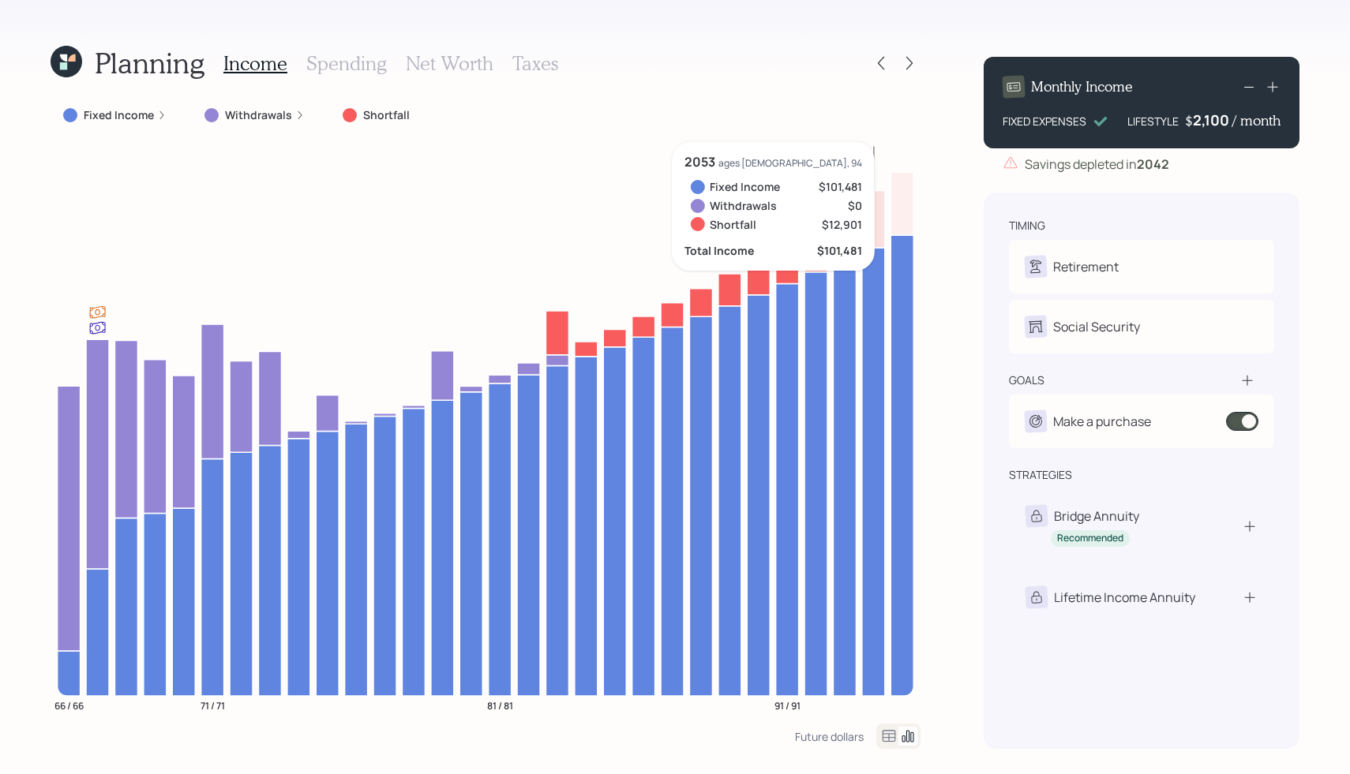
click at [1252, 91] on icon at bounding box center [1248, 86] width 19 height 19
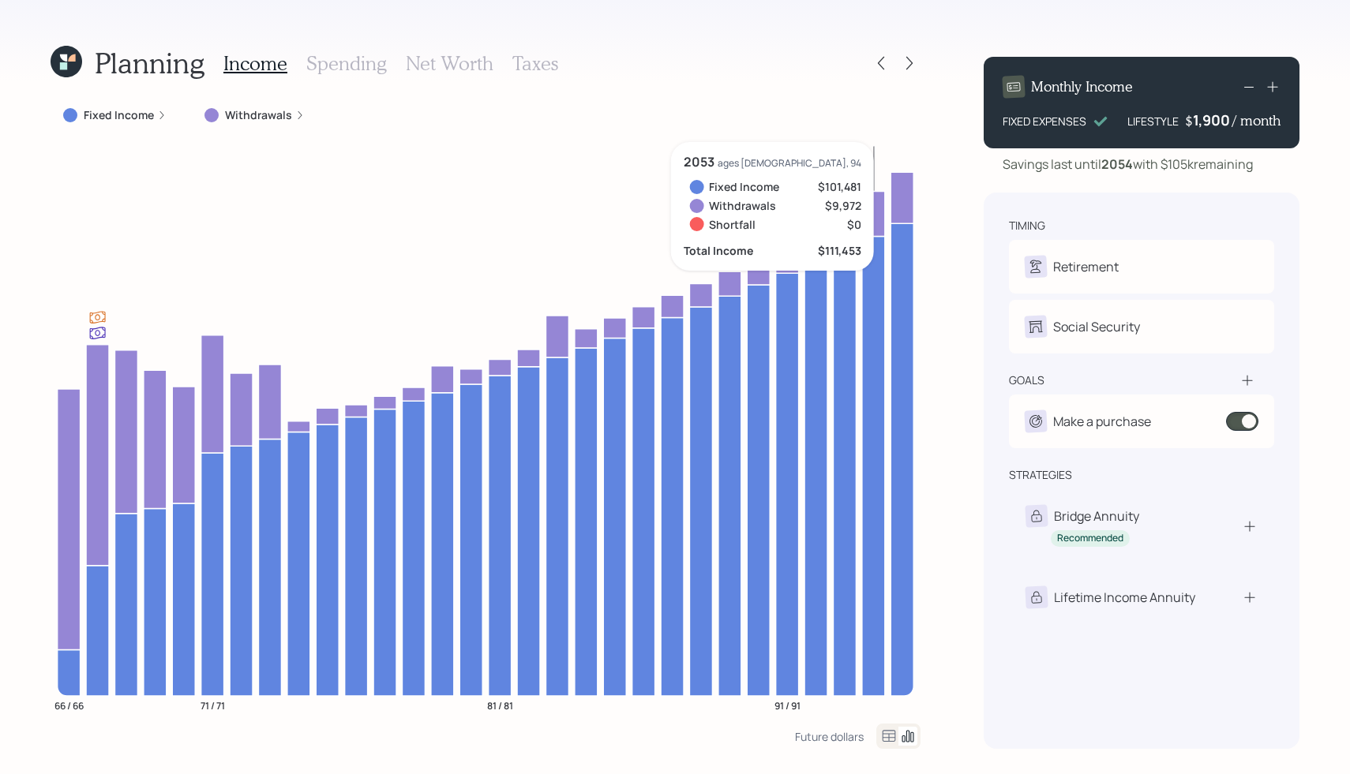
click at [340, 61] on h3 "Spending" at bounding box center [346, 63] width 81 height 23
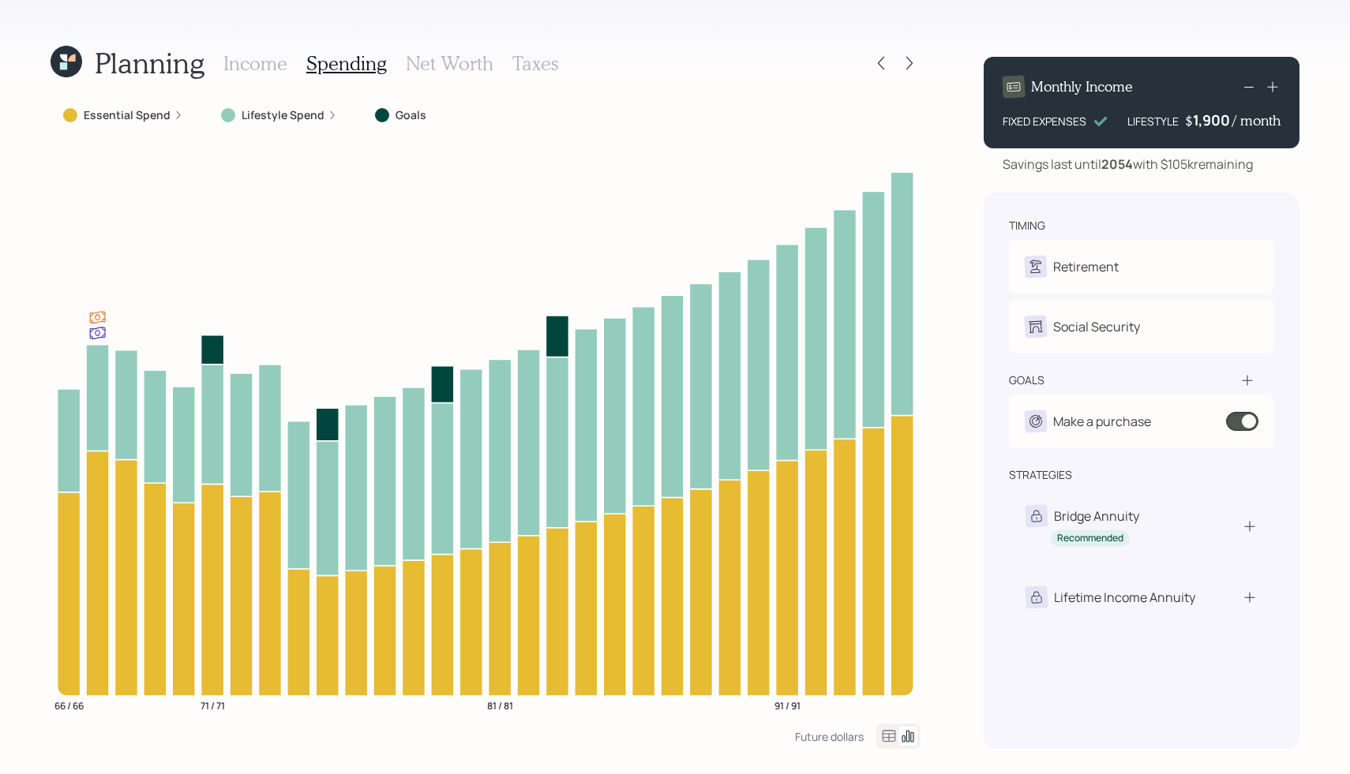
click at [174, 113] on icon at bounding box center [178, 115] width 9 height 9
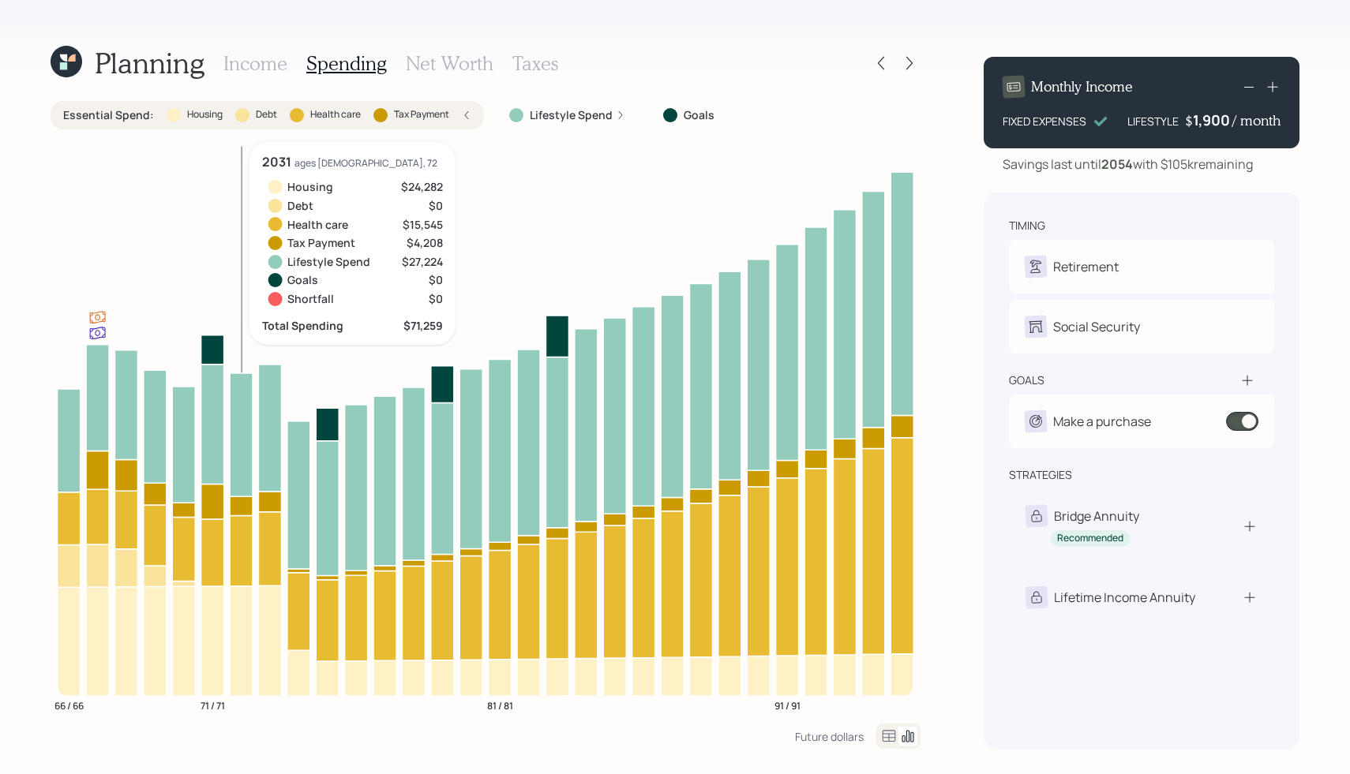
click at [242, 549] on icon at bounding box center [241, 550] width 23 height 70
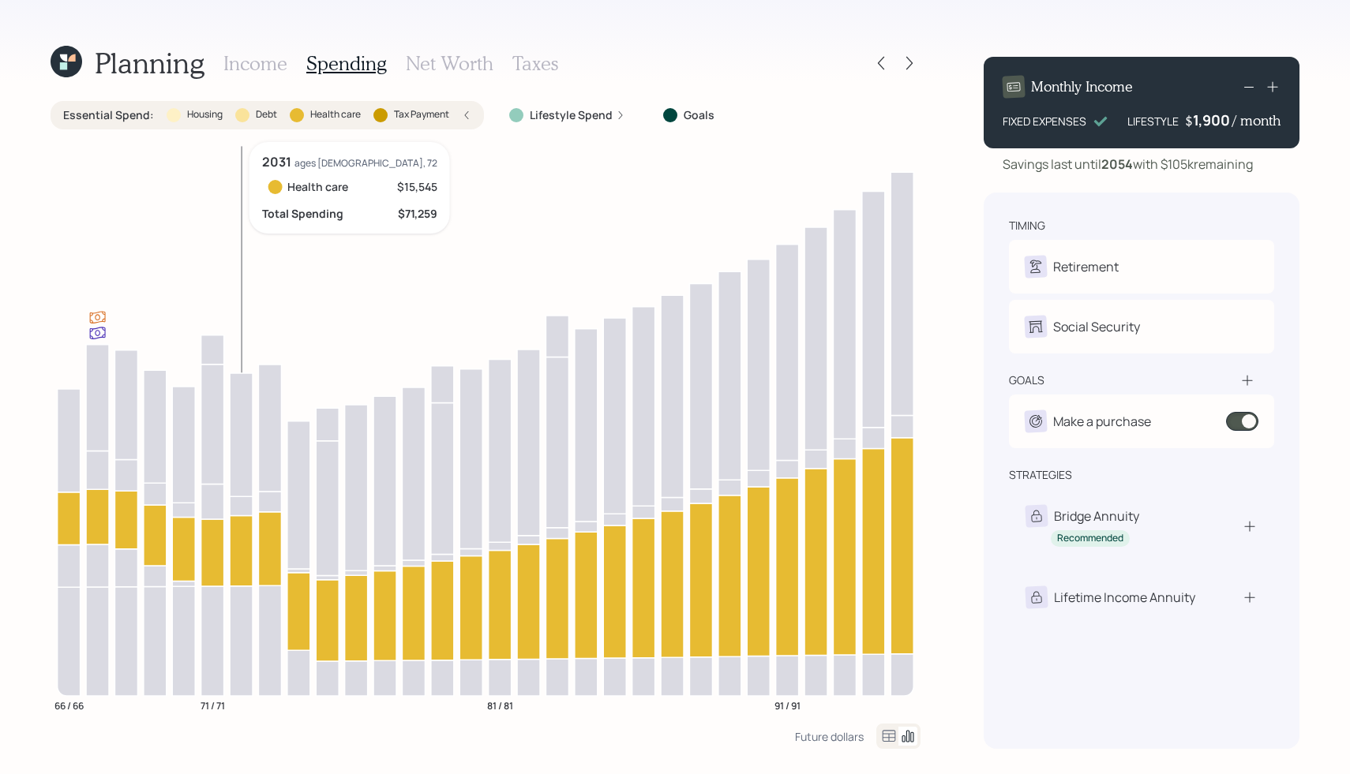
click at [242, 549] on icon at bounding box center [241, 550] width 23 height 70
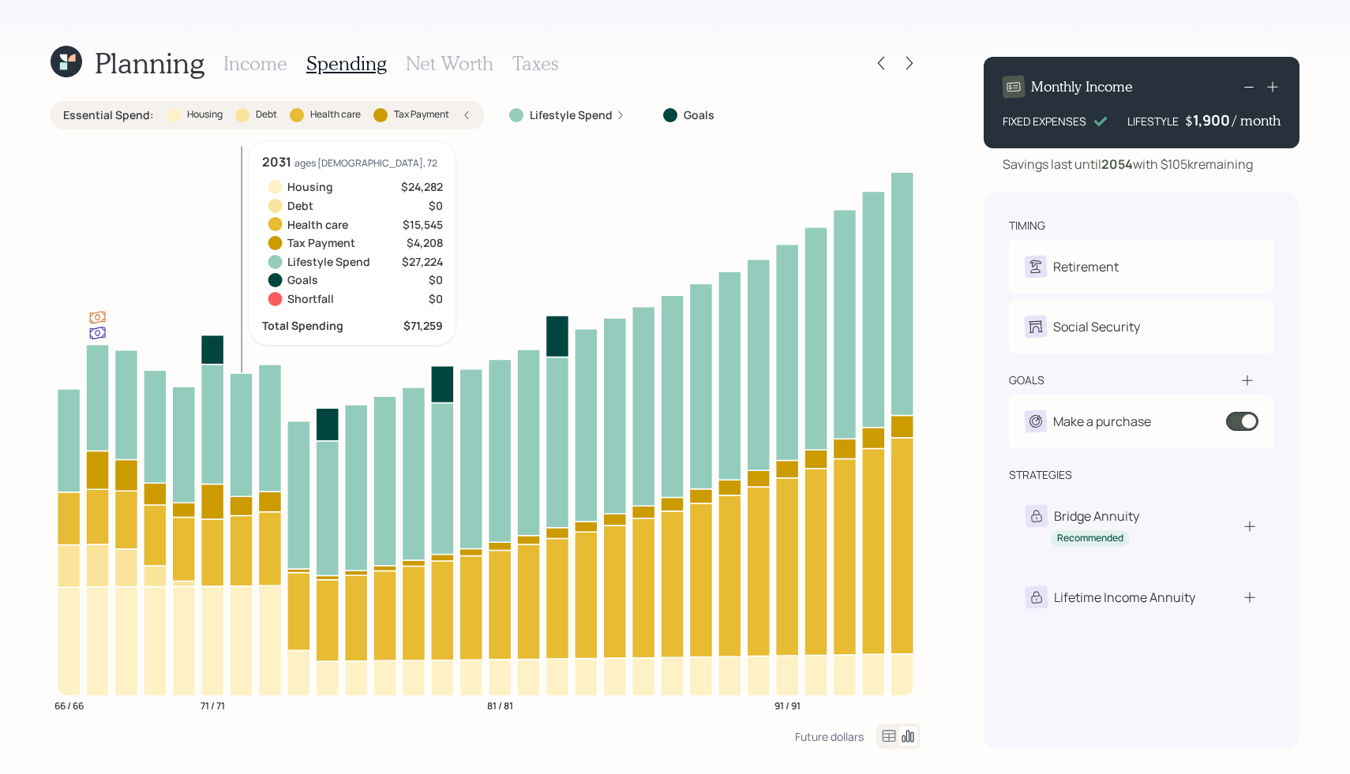
click at [238, 461] on icon at bounding box center [241, 434] width 23 height 123
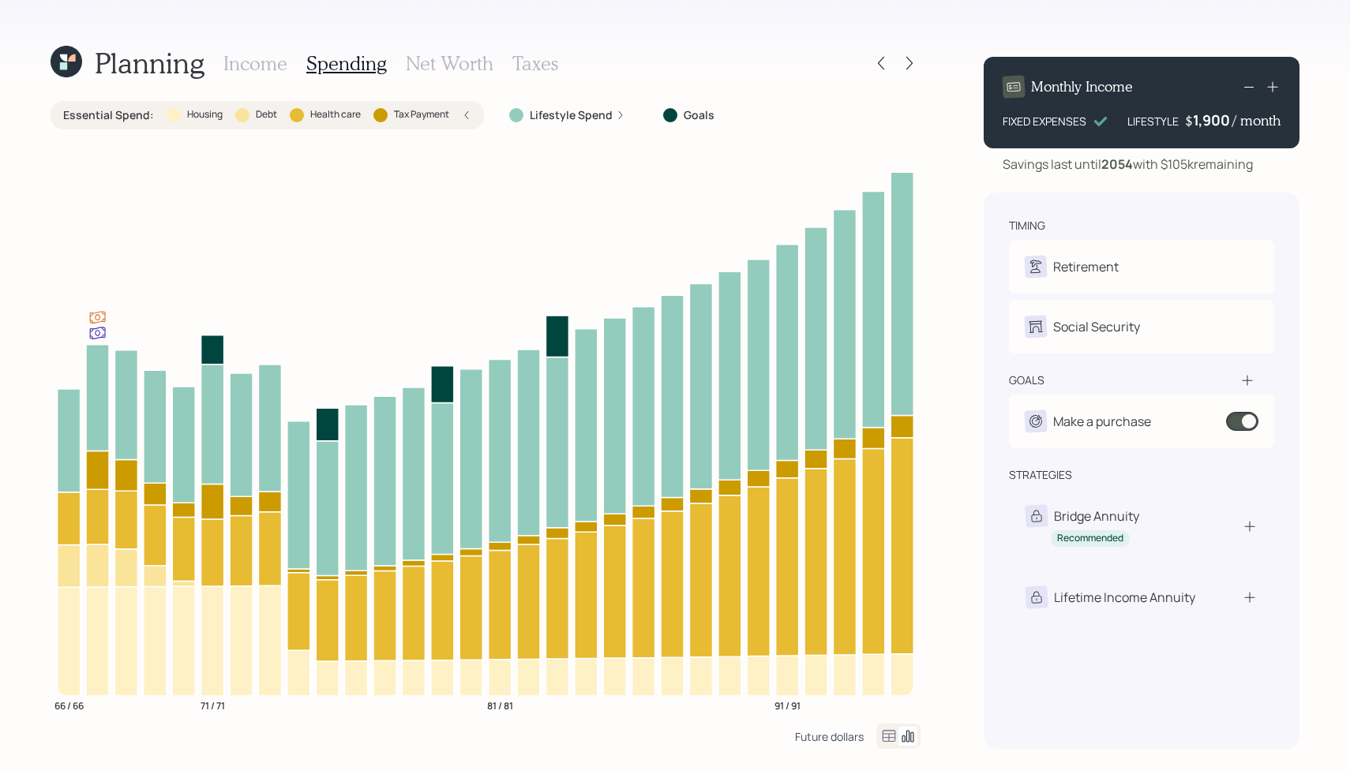
click at [842, 731] on div "Future dollars" at bounding box center [829, 736] width 69 height 15
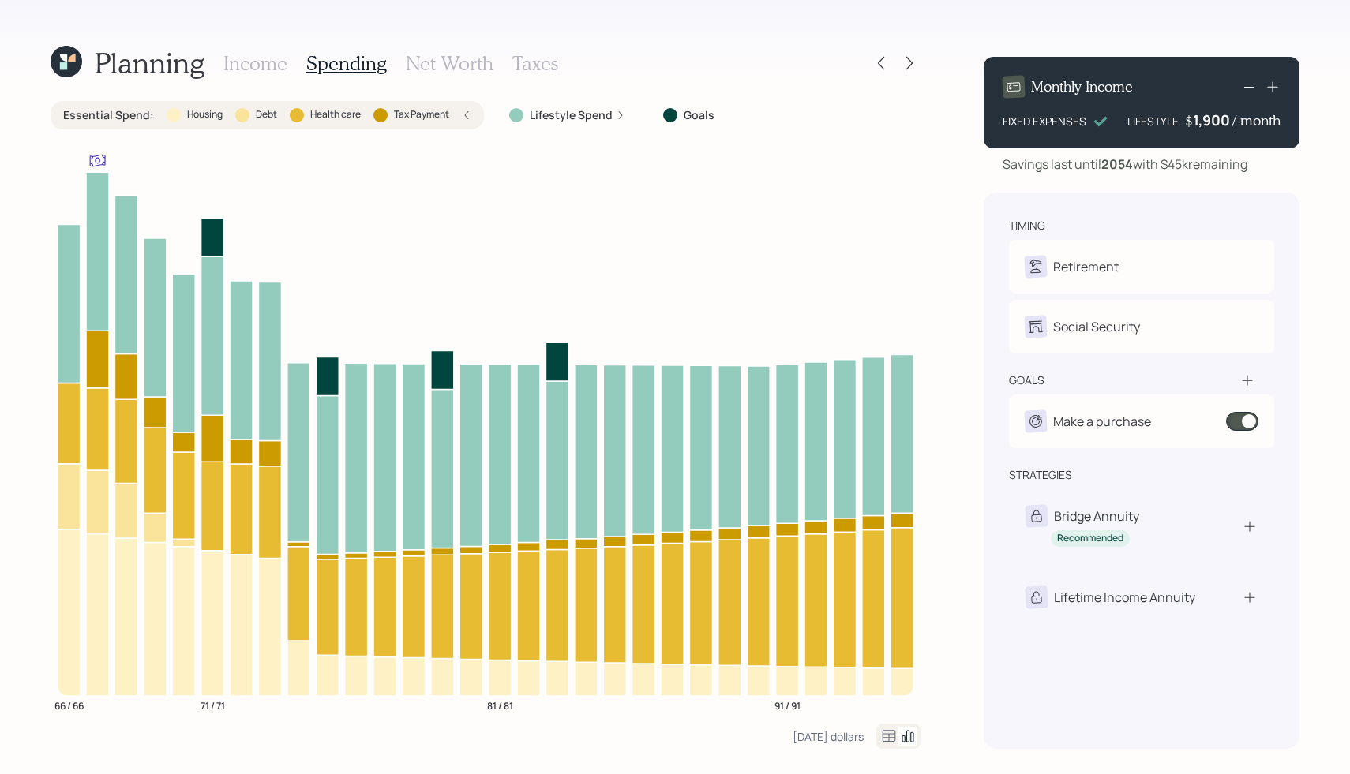
click at [416, 59] on h3 "Net Worth" at bounding box center [450, 63] width 88 height 23
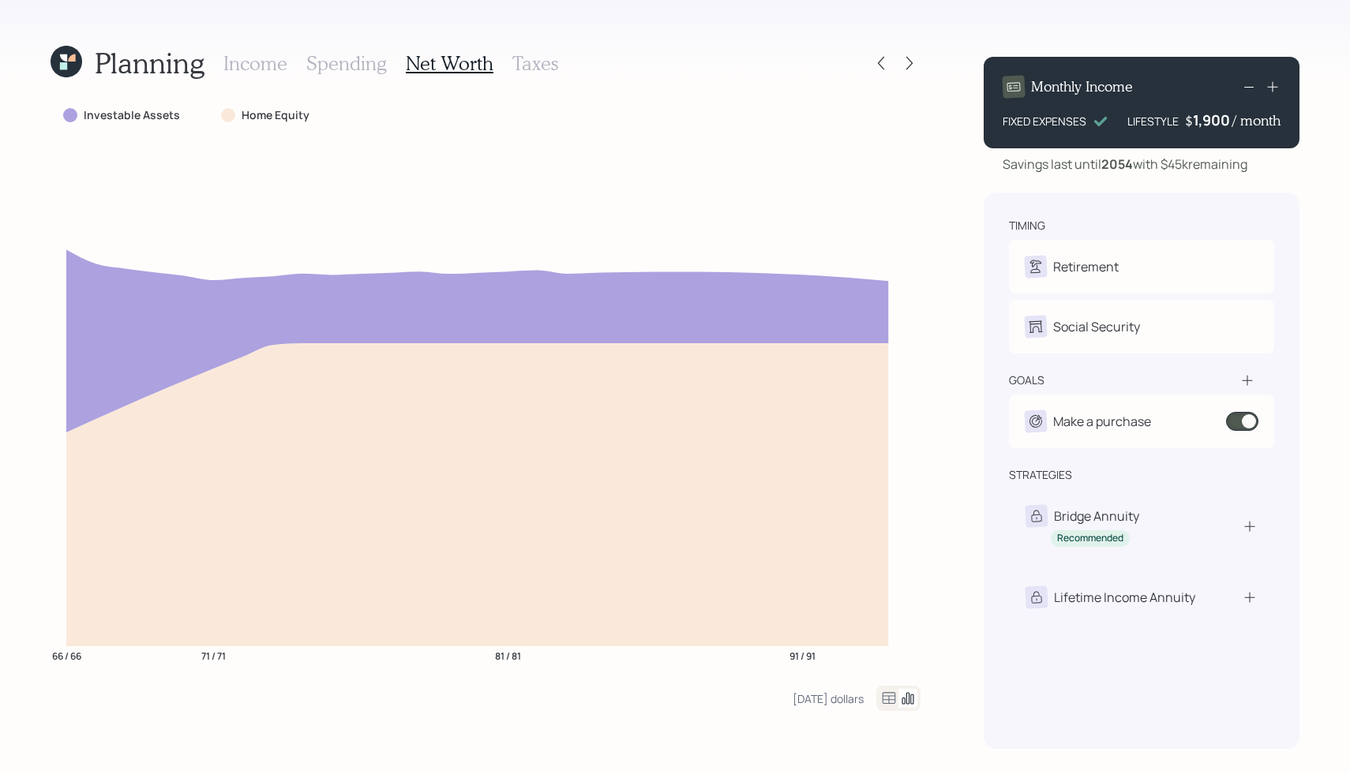
click at [549, 66] on h3 "Taxes" at bounding box center [535, 63] width 46 height 23
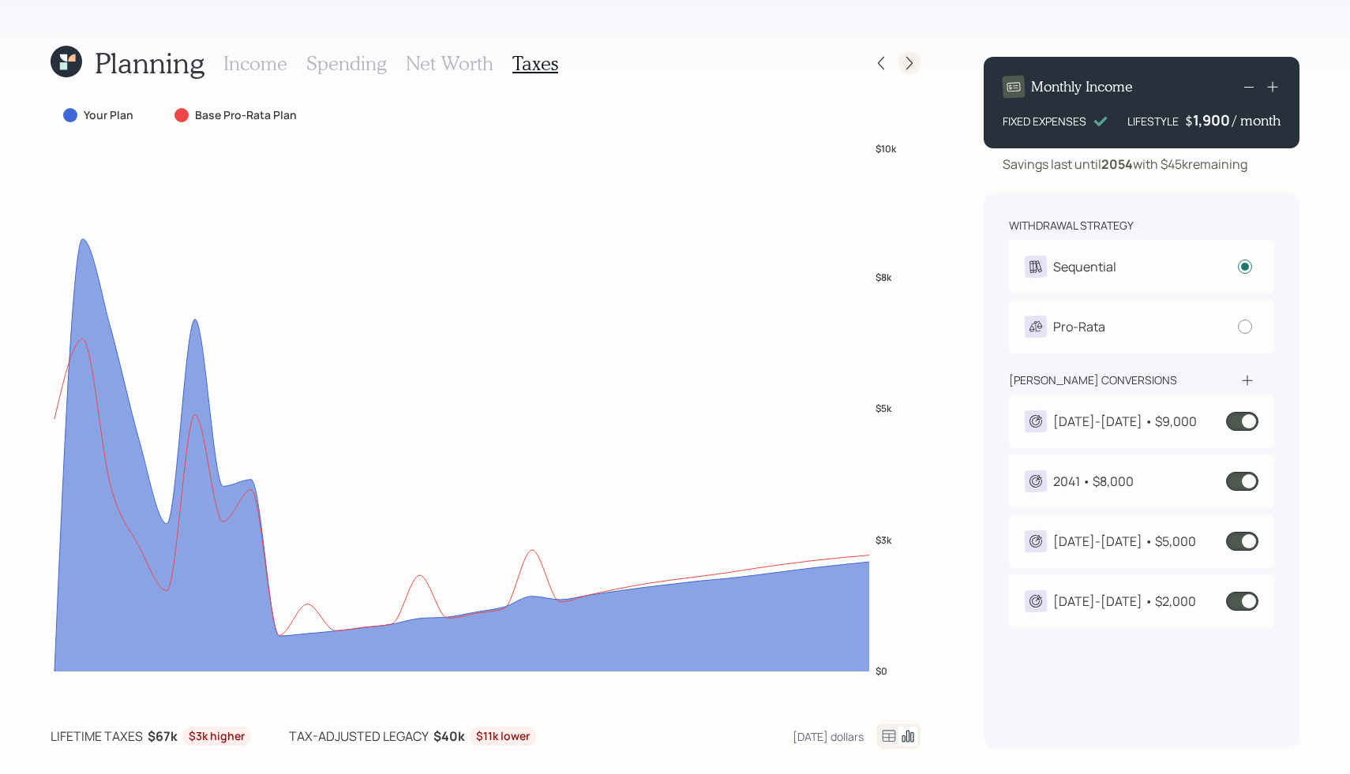
click at [909, 62] on icon at bounding box center [909, 63] width 16 height 16
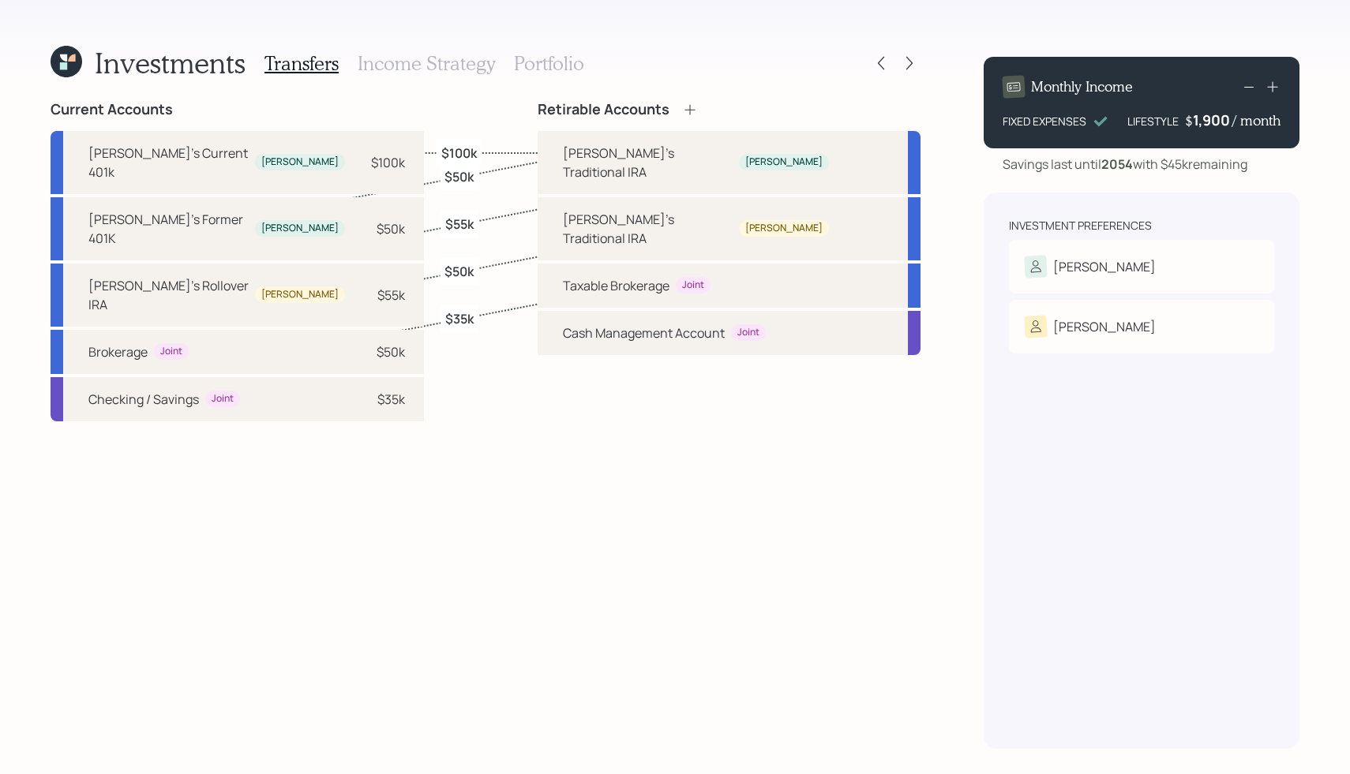
click at [387, 62] on h3 "Income Strategy" at bounding box center [426, 63] width 137 height 23
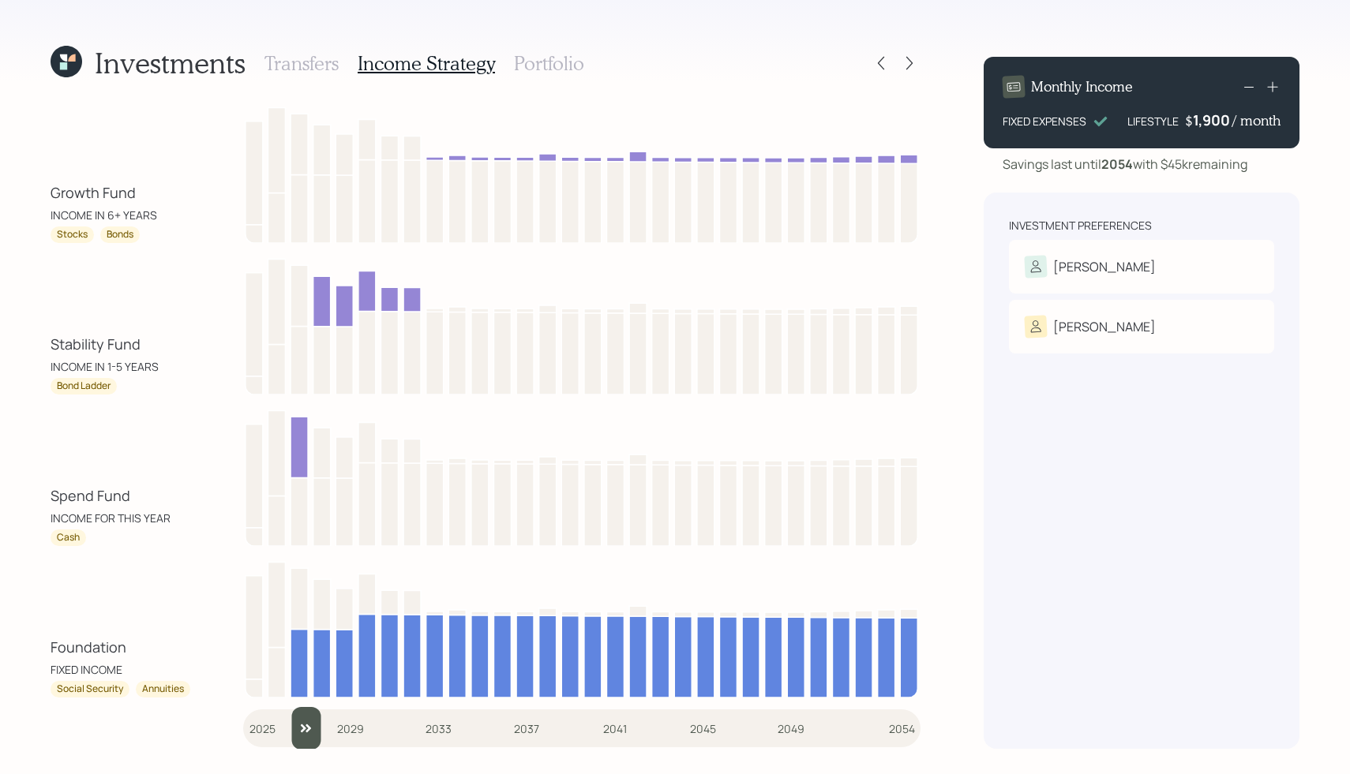
drag, startPoint x: 266, startPoint y: 733, endPoint x: 293, endPoint y: 728, distance: 27.4
type input "2027"
click at [293, 728] on input "slider" at bounding box center [581, 728] width 677 height 43
click at [555, 59] on h3 "Portfolio" at bounding box center [549, 63] width 70 height 23
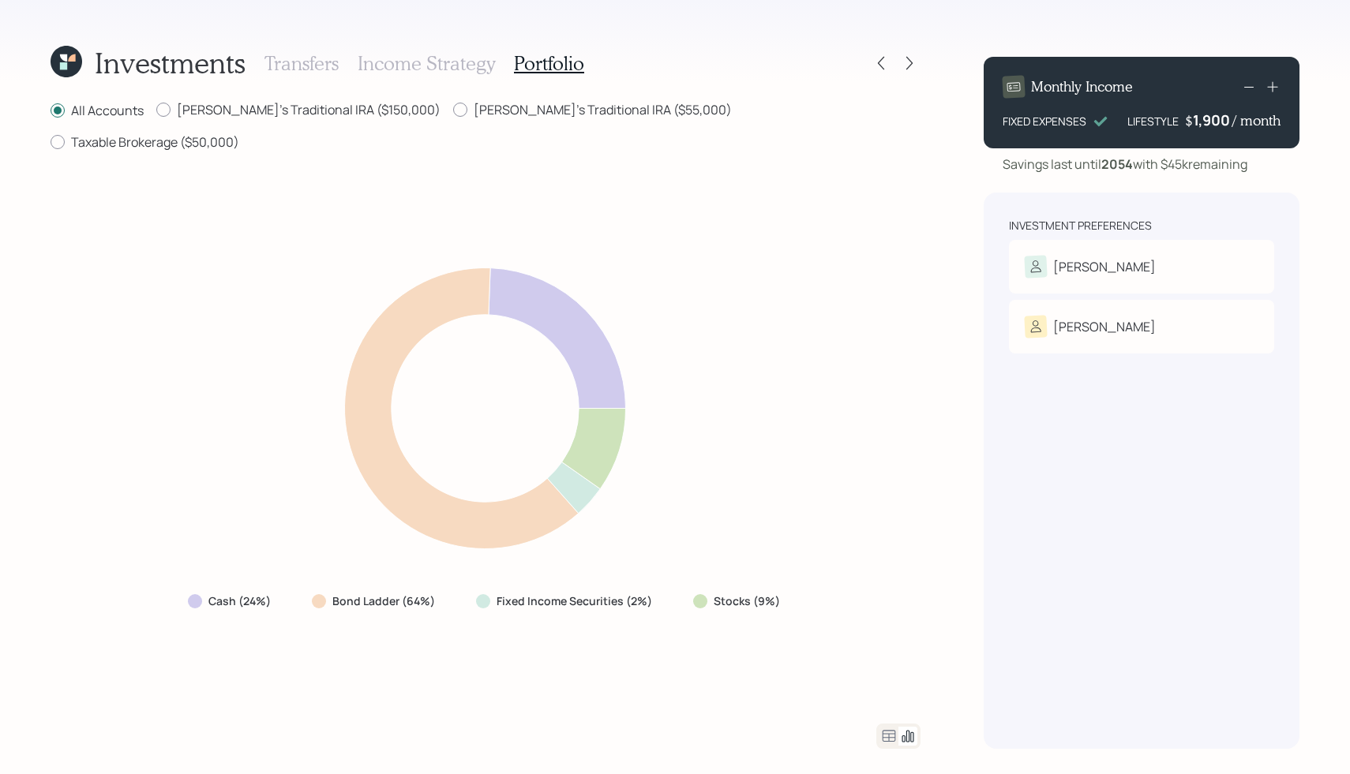
click at [890, 737] on icon at bounding box center [888, 736] width 19 height 19
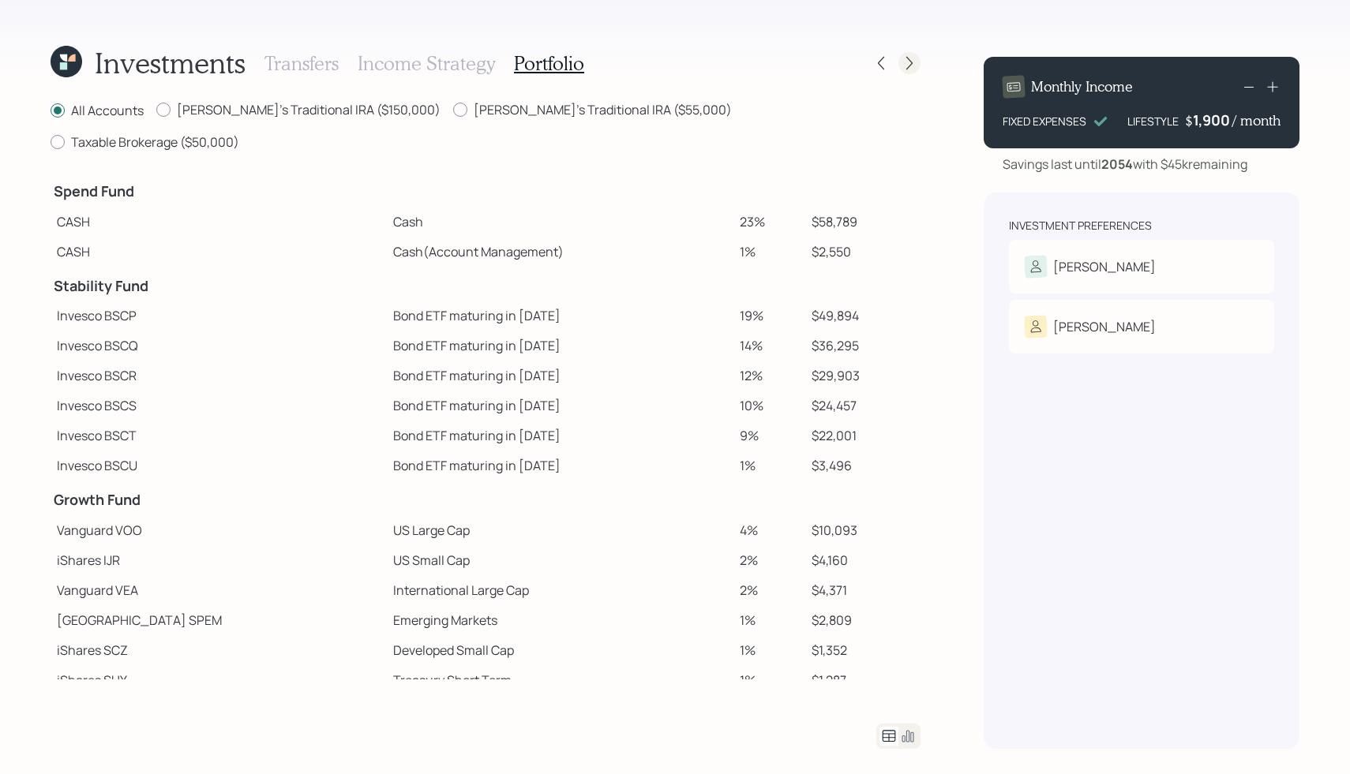
click at [912, 64] on icon at bounding box center [909, 63] width 16 height 16
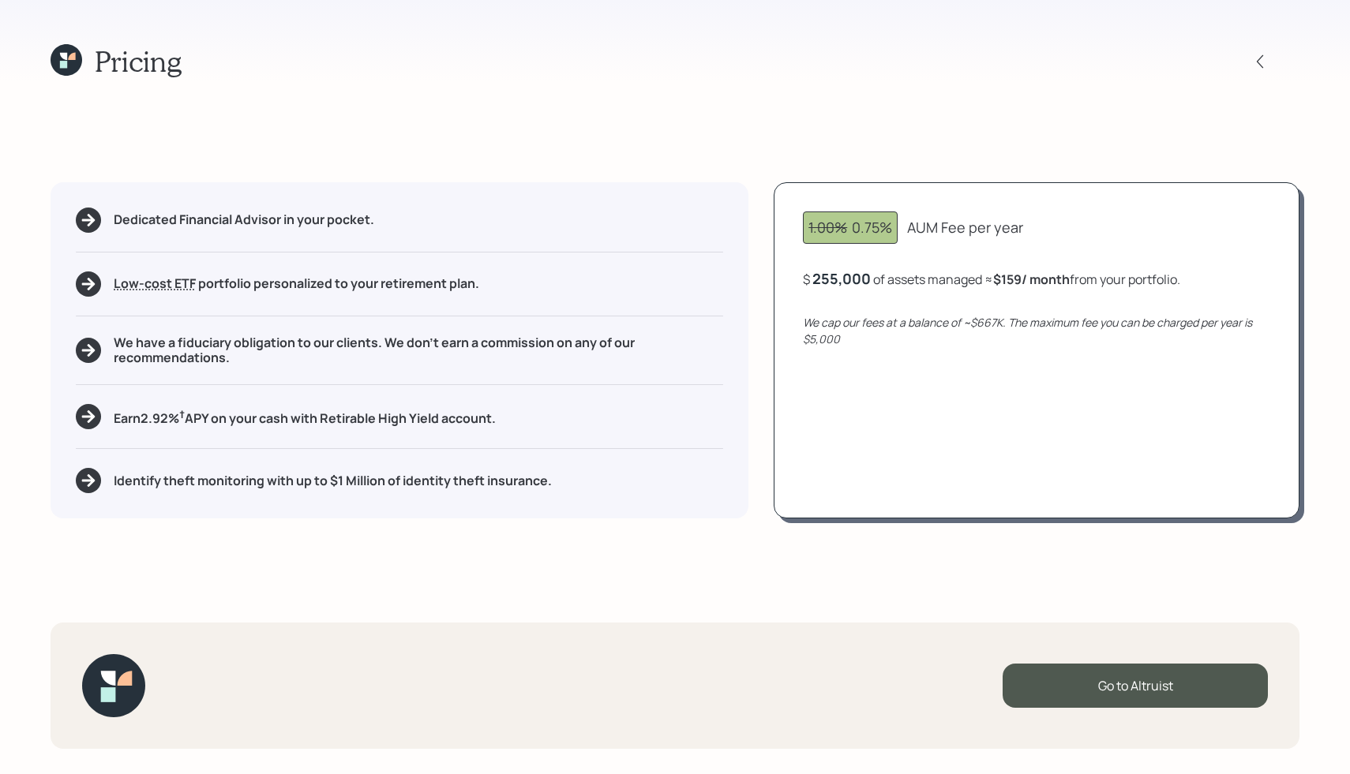
click at [69, 67] on icon at bounding box center [67, 60] width 32 height 32
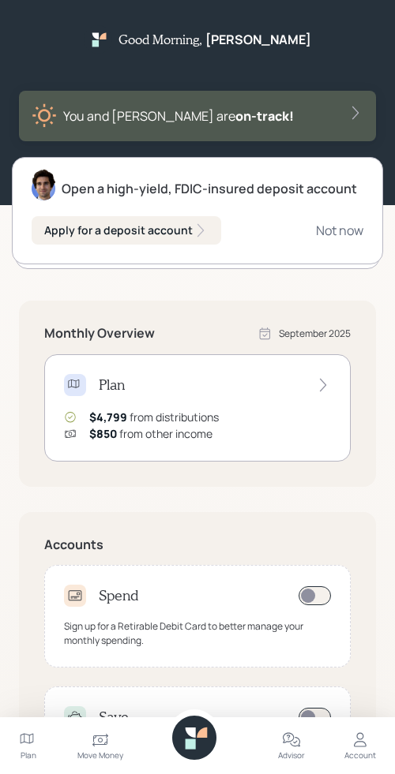
click at [276, 110] on div "You and Karen are on‑track!" at bounding box center [198, 115] width 332 height 25
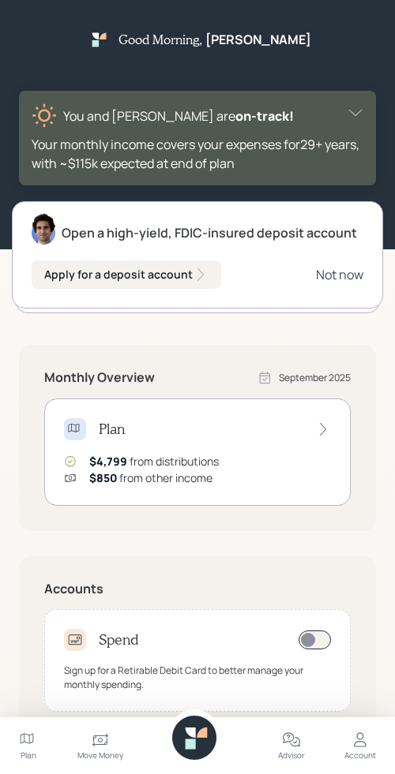
click at [344, 272] on div "Not now" at bounding box center [339, 274] width 47 height 17
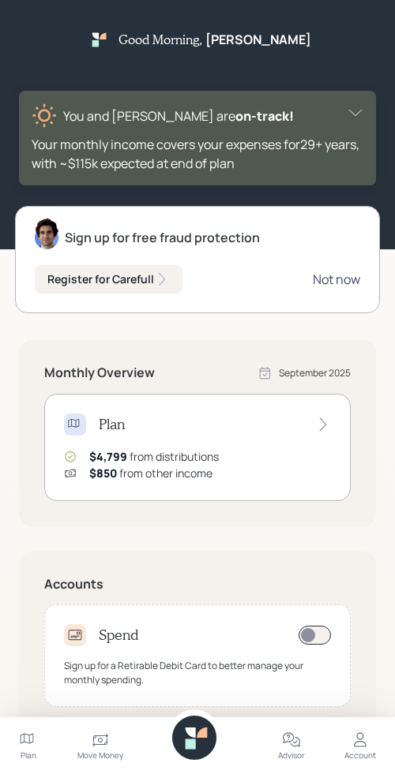
click at [328, 283] on div "Not now" at bounding box center [336, 279] width 47 height 17
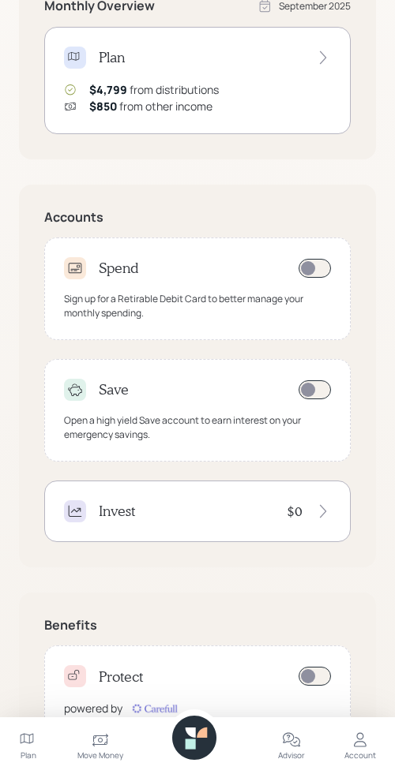
scroll to position [422, 0]
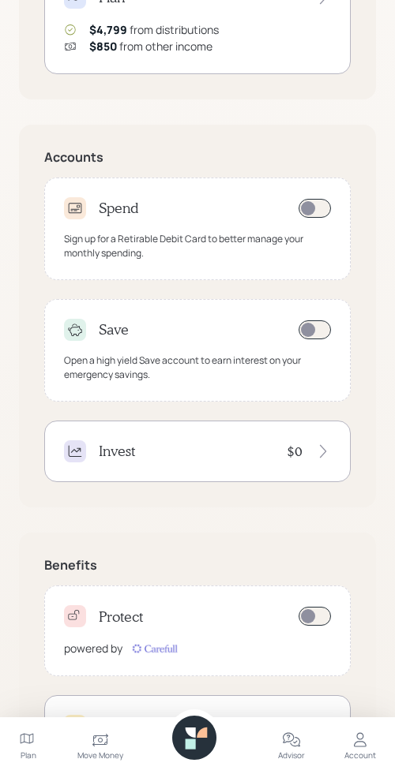
click at [213, 363] on div "Open a high yield Save account to earn interest on your emergency savings." at bounding box center [197, 368] width 267 height 28
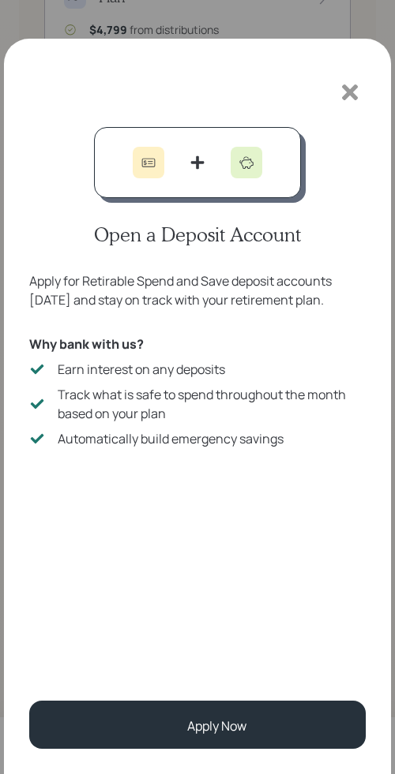
click at [346, 90] on icon at bounding box center [350, 92] width 16 height 16
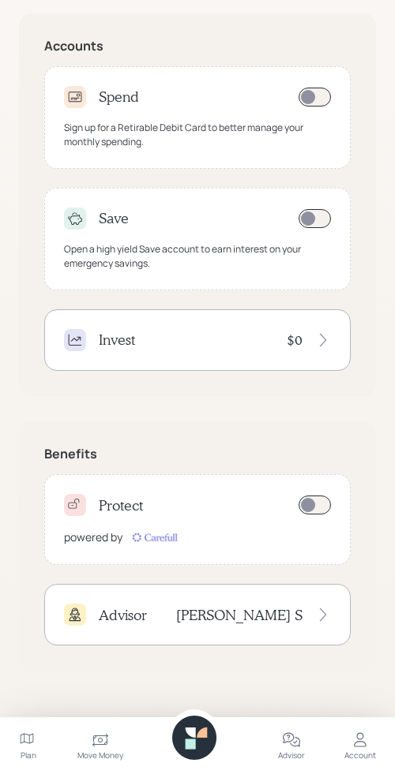
scroll to position [544, 0]
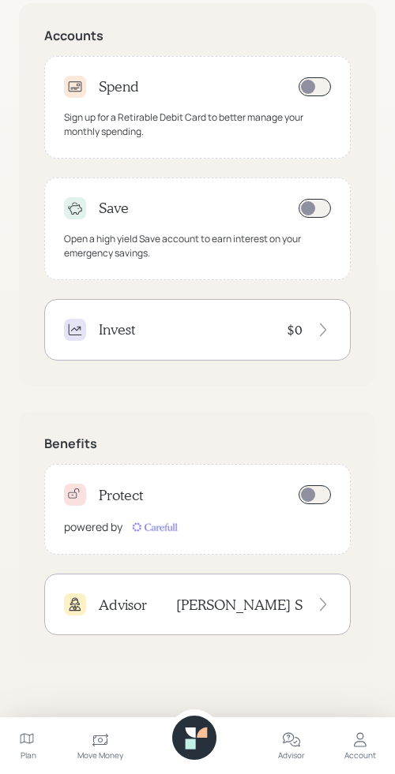
click at [203, 292] on div "Spend Sign up for a Retirable Debit Card to better manage your monthly spending…" at bounding box center [197, 208] width 306 height 305
click at [173, 334] on div "Invest $0" at bounding box center [197, 330] width 267 height 22
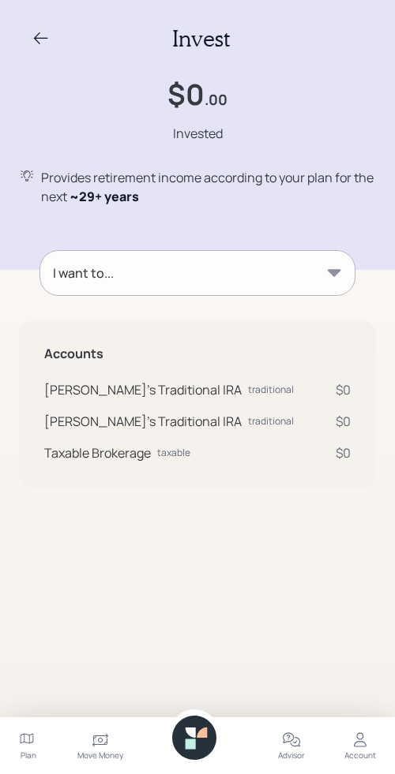
click at [42, 44] on icon at bounding box center [41, 38] width 19 height 19
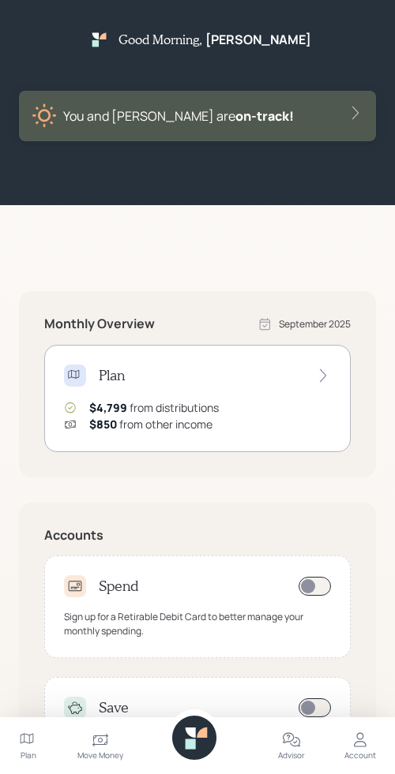
click at [287, 737] on icon at bounding box center [291, 740] width 19 height 19
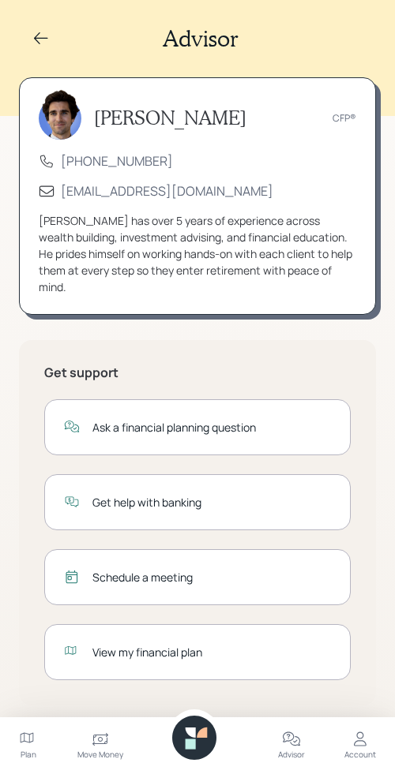
click at [93, 740] on icon at bounding box center [100, 740] width 16 height 13
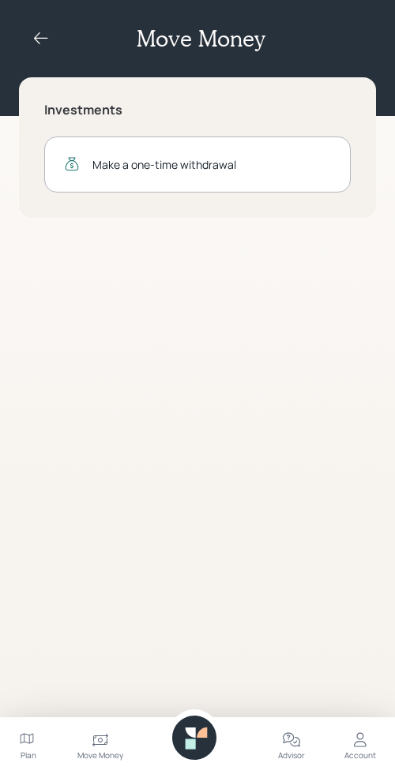
click at [200, 740] on icon at bounding box center [194, 738] width 44 height 44
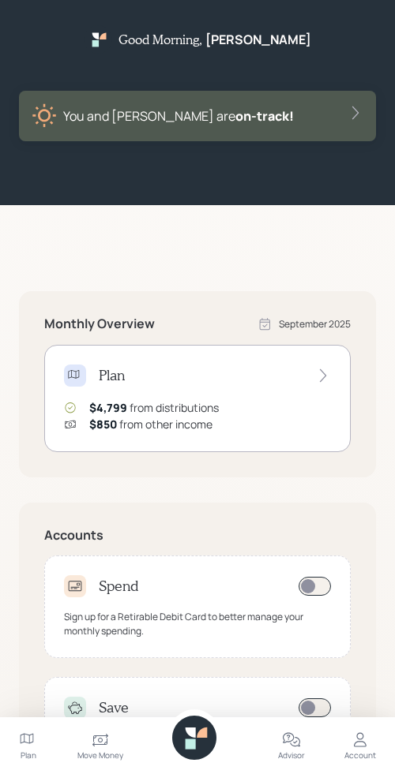
click at [353, 747] on icon at bounding box center [359, 740] width 19 height 19
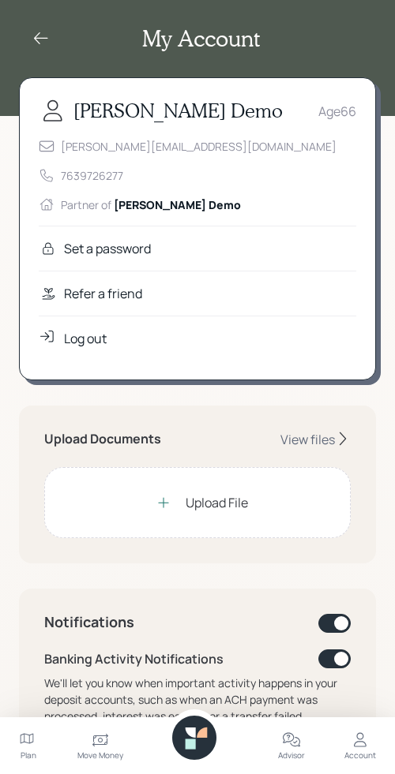
click at [204, 739] on icon at bounding box center [194, 738] width 44 height 44
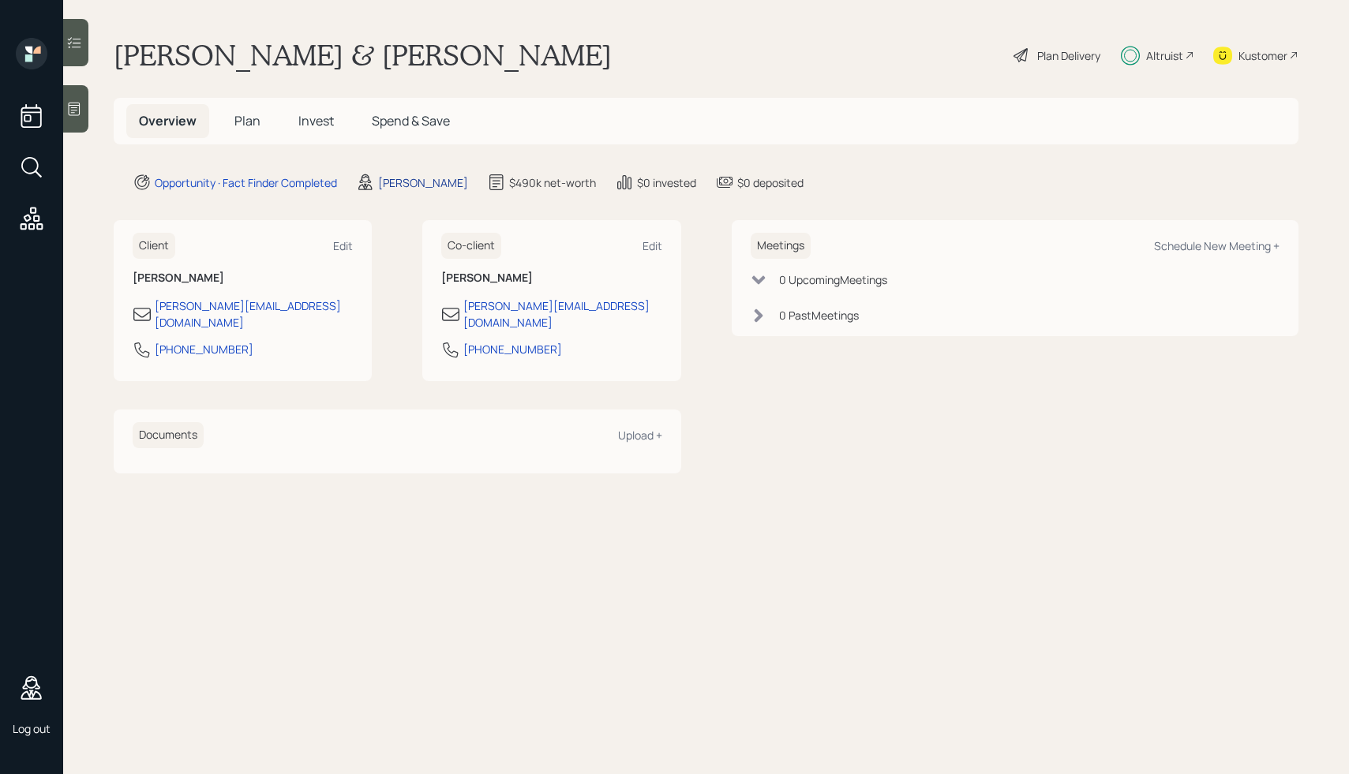
click at [424, 176] on div "[PERSON_NAME]" at bounding box center [423, 182] width 90 height 17
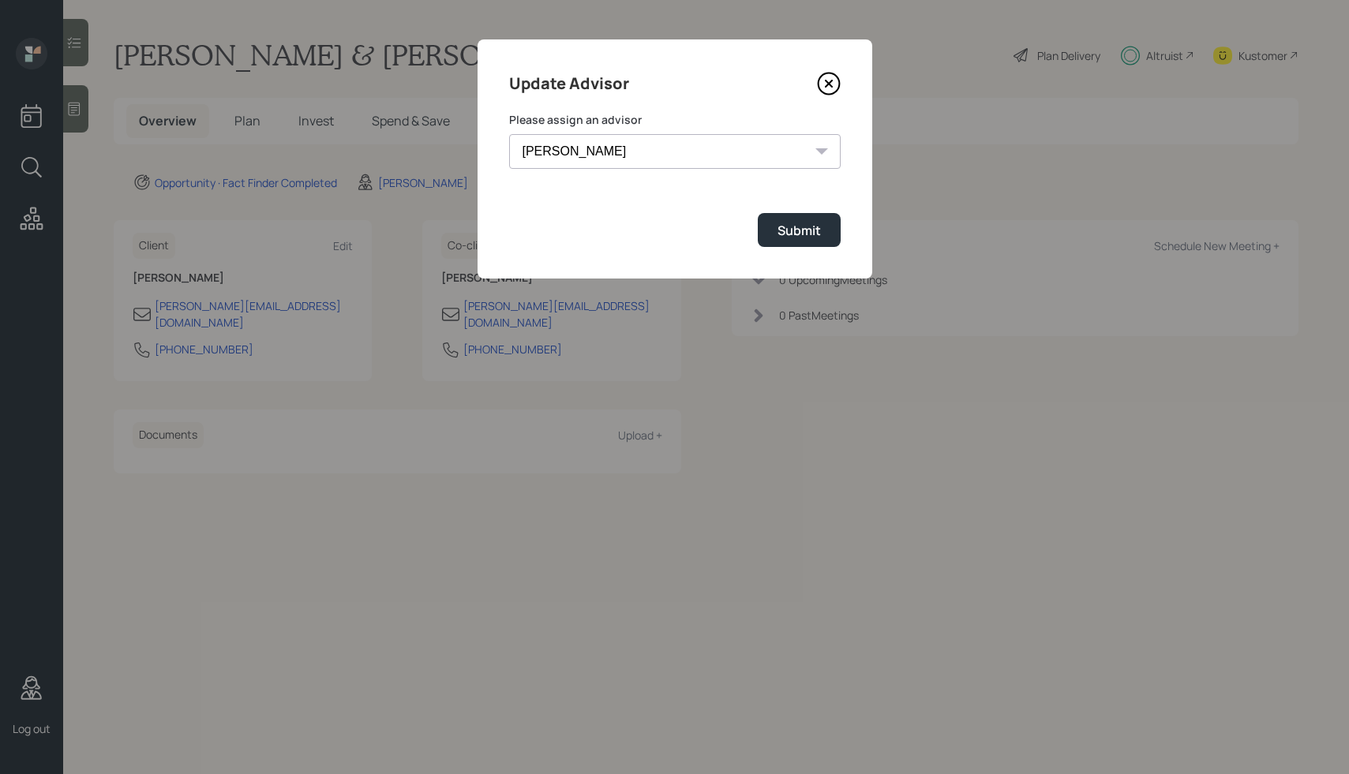
click at [581, 163] on select "Jonah Coleman Tyler End James DiStasi Treva Nostdahl Eric Schwartz Aleksandra S…" at bounding box center [675, 151] width 332 height 35
select select "8b79112e-3cfb-44f9-89e7-15267fe946c1"
click at [509, 134] on select "Jonah Coleman Tyler End James DiStasi Treva Nostdahl Eric Schwartz Aleksandra S…" at bounding box center [675, 151] width 332 height 35
click at [792, 221] on button "Submit" at bounding box center [799, 230] width 83 height 34
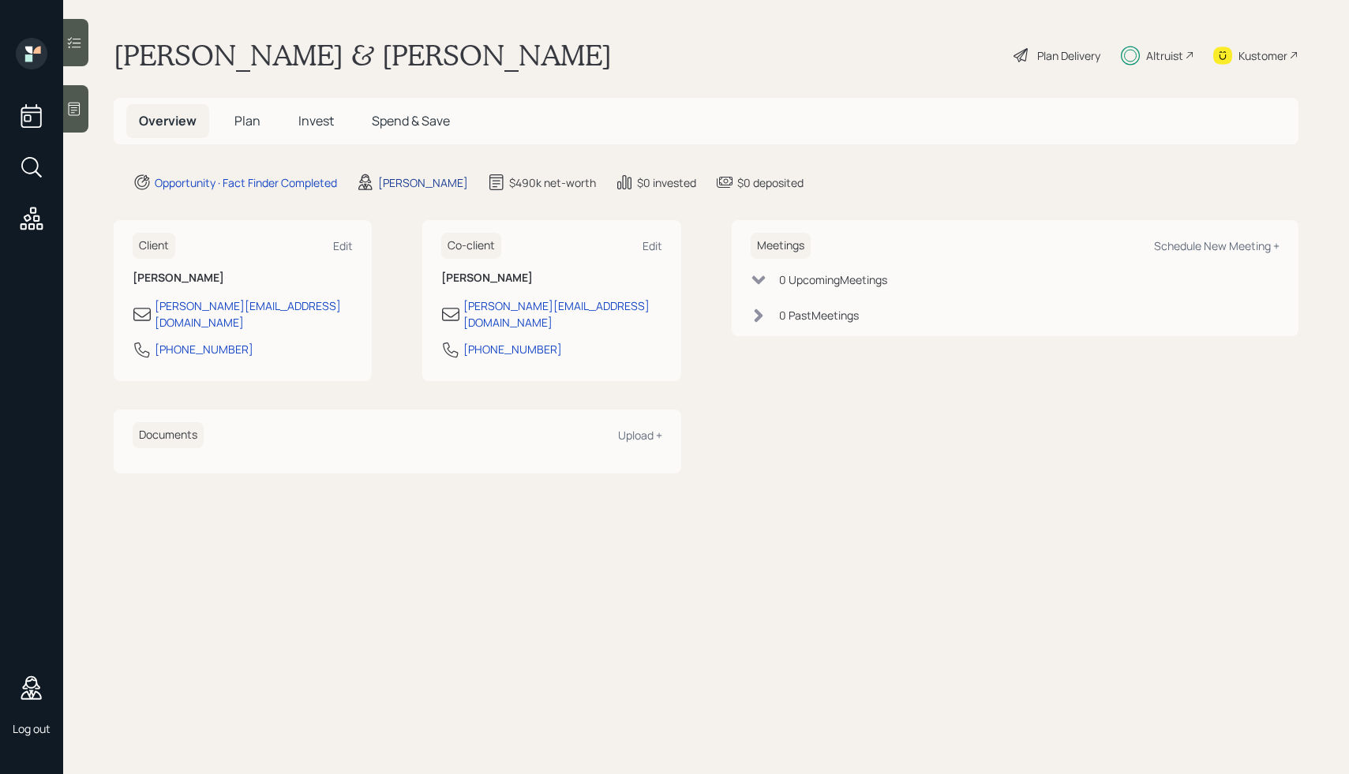
click at [413, 177] on div "[PERSON_NAME]" at bounding box center [423, 182] width 90 height 17
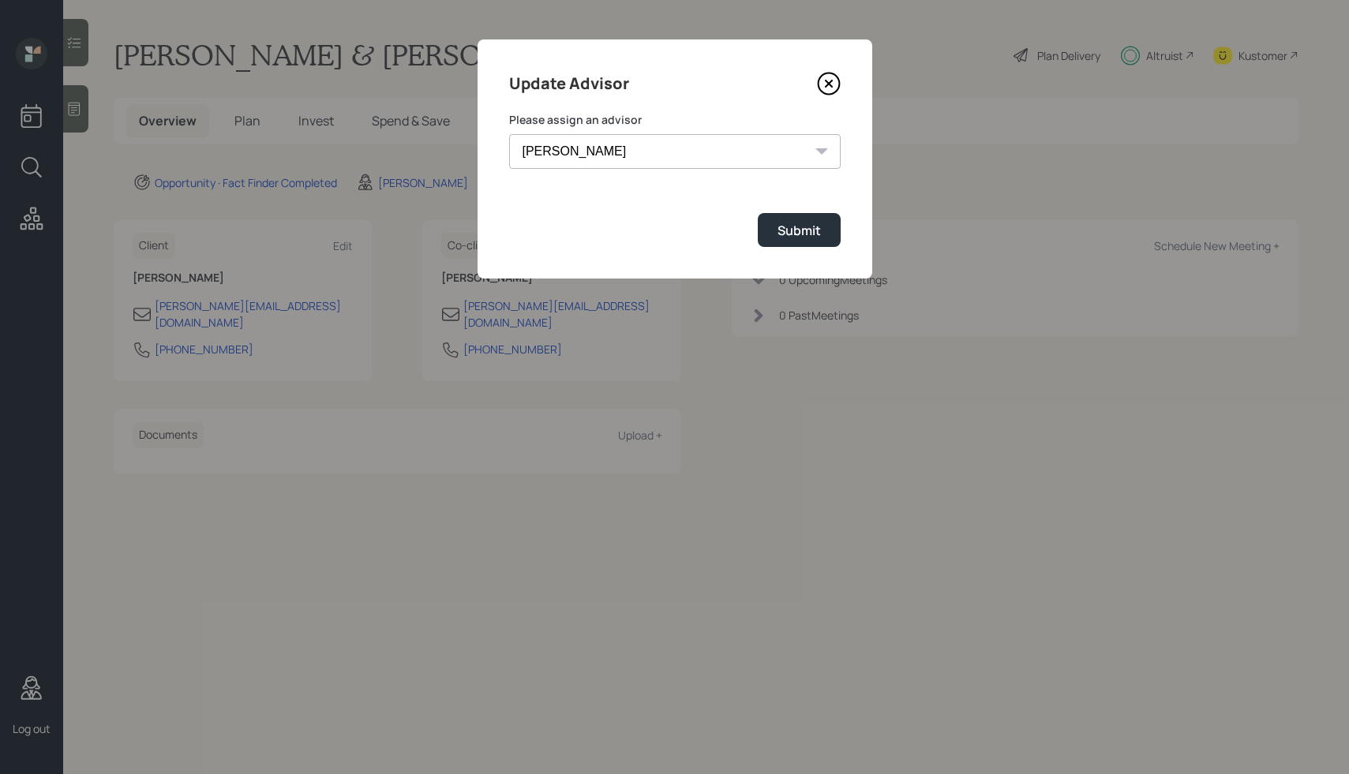
click at [641, 156] on select "Jonah Coleman Tyler End James DiStasi Treva Nostdahl Eric Schwartz Aleksandra S…" at bounding box center [675, 151] width 332 height 35
select select "59554aeb-d739-4552-90b9-0d27d70b4bf7"
click at [509, 134] on select "Jonah Coleman Tyler End James DiStasi Treva Nostdahl Eric Schwartz Aleksandra S…" at bounding box center [675, 151] width 332 height 35
click at [795, 234] on div "Submit" at bounding box center [799, 230] width 43 height 17
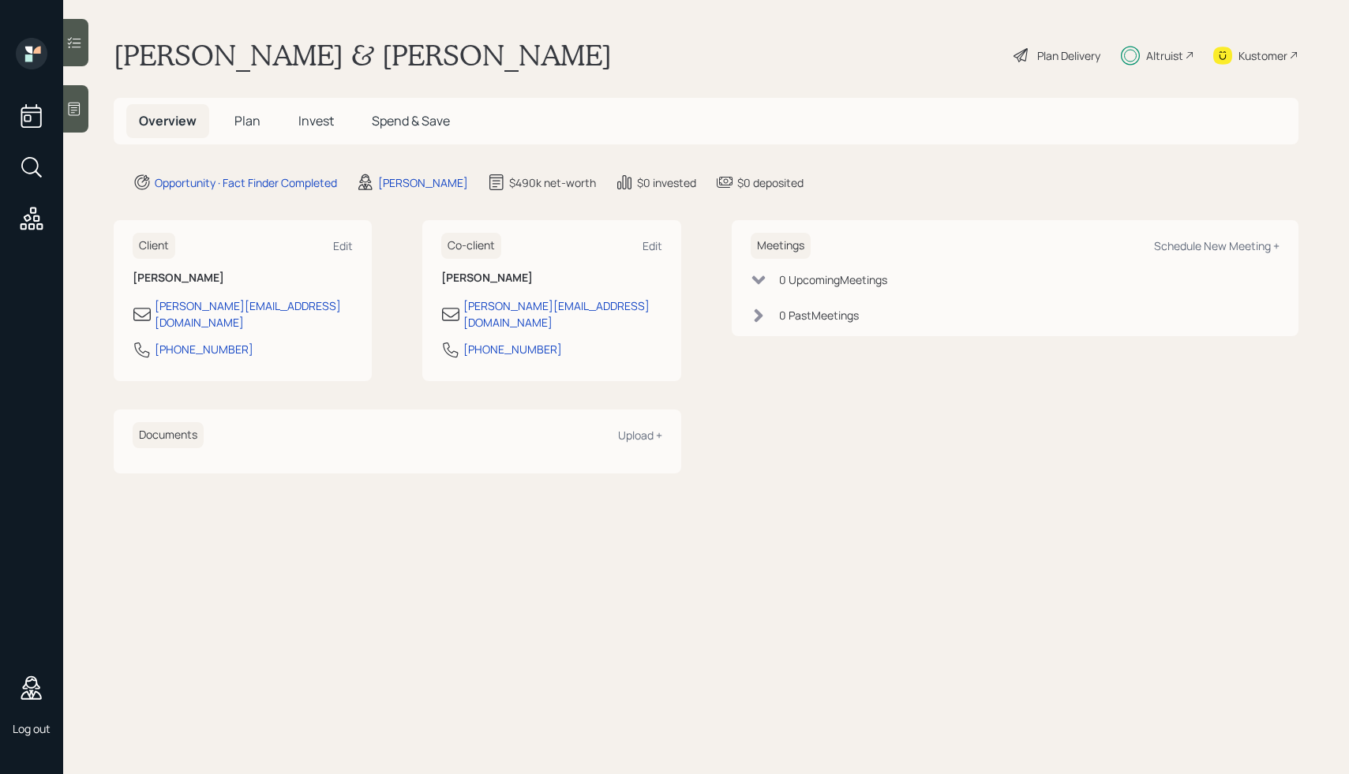
click at [932, 32] on main "Mike & Karen Demo Plan Delivery Altruist Kustomer Overview Plan Invest Spend & …" at bounding box center [706, 387] width 1286 height 774
click at [864, 102] on div "Overview Plan Invest Spend & Save" at bounding box center [706, 121] width 1185 height 47
